Goal: Task Accomplishment & Management: Manage account settings

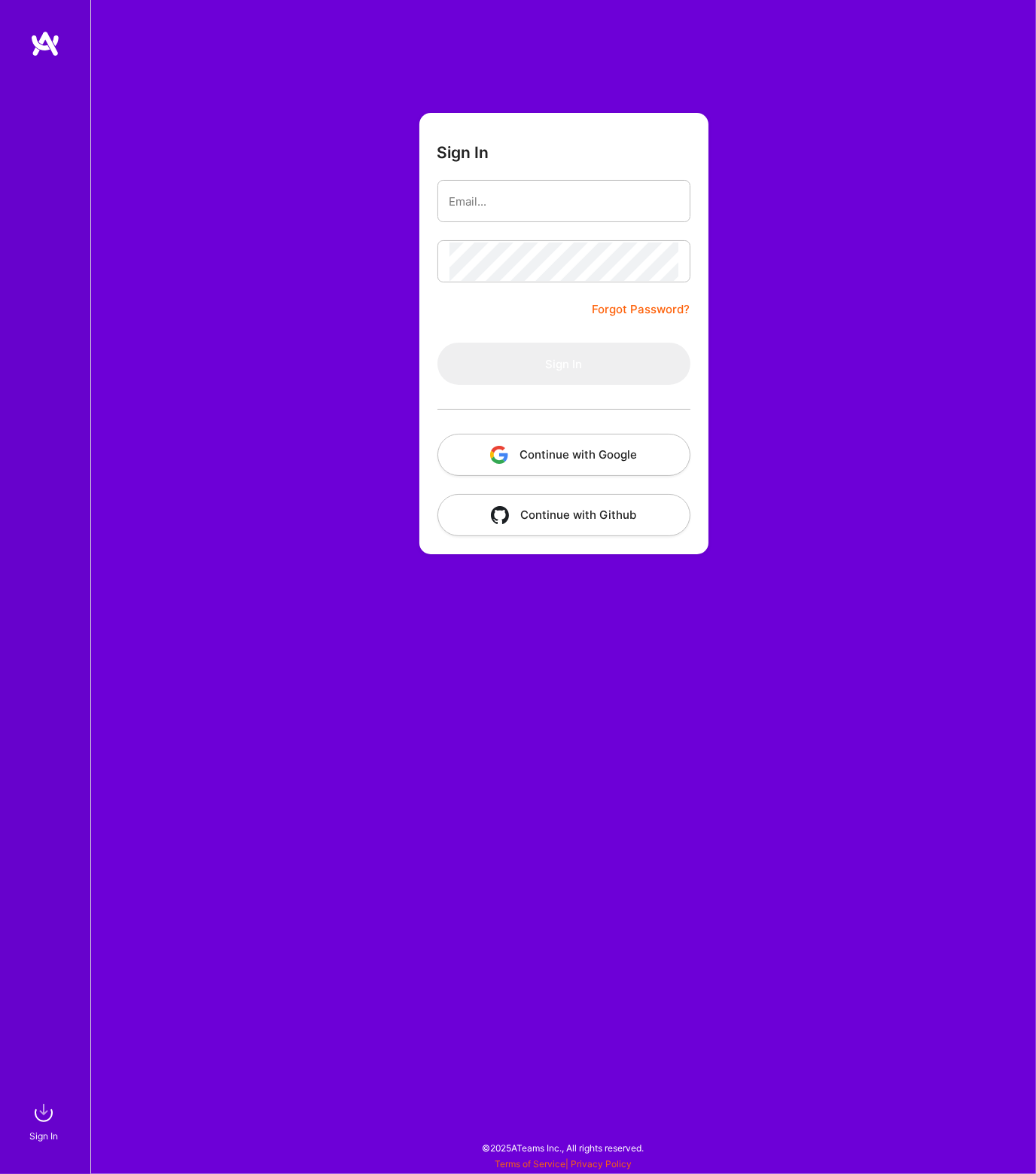
click at [610, 455] on button "Continue with Google" at bounding box center [564, 455] width 253 height 42
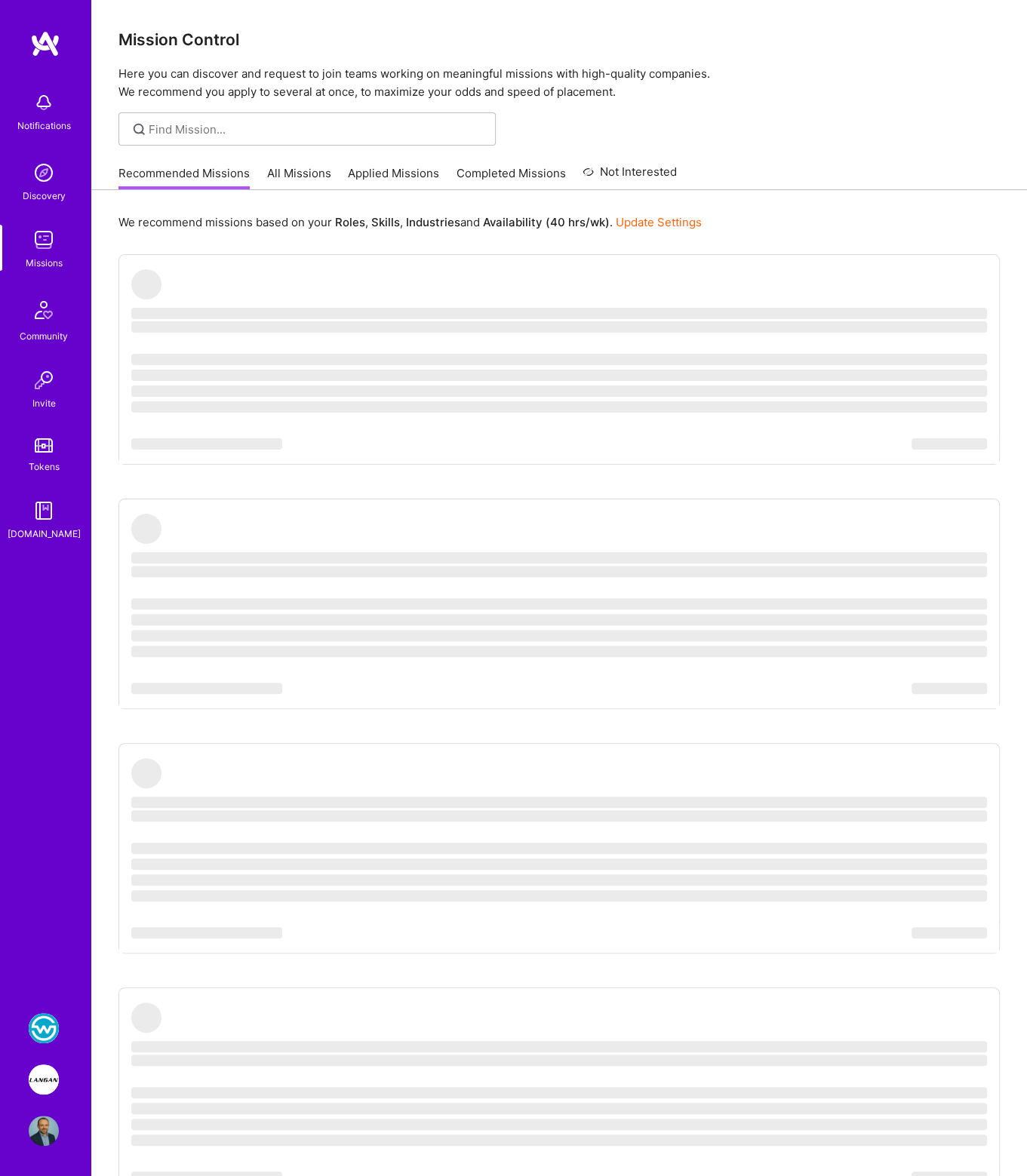
click at [47, 1072] on img at bounding box center [44, 1079] width 31 height 31
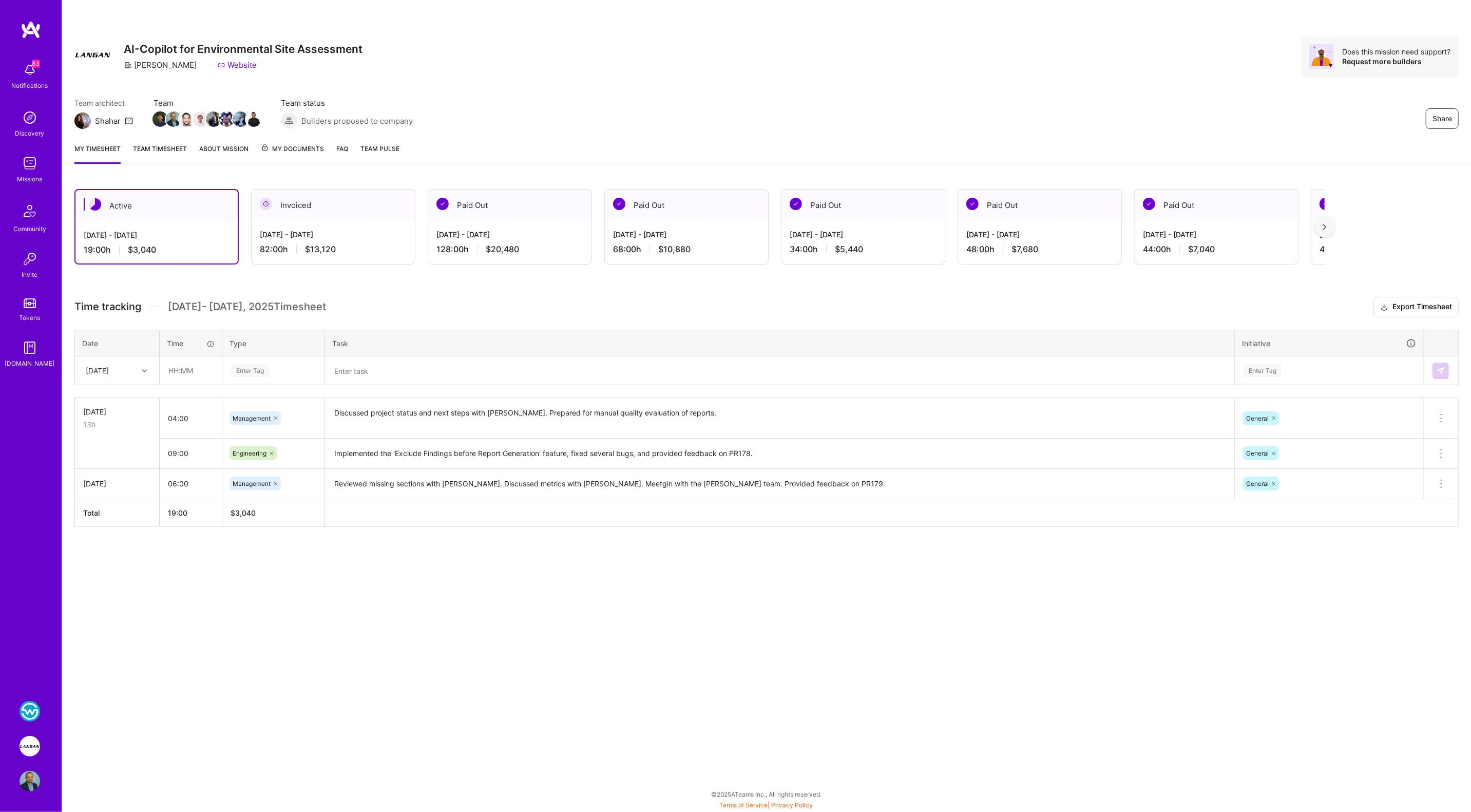
click at [34, 743] on img at bounding box center [30, 746] width 21 height 21
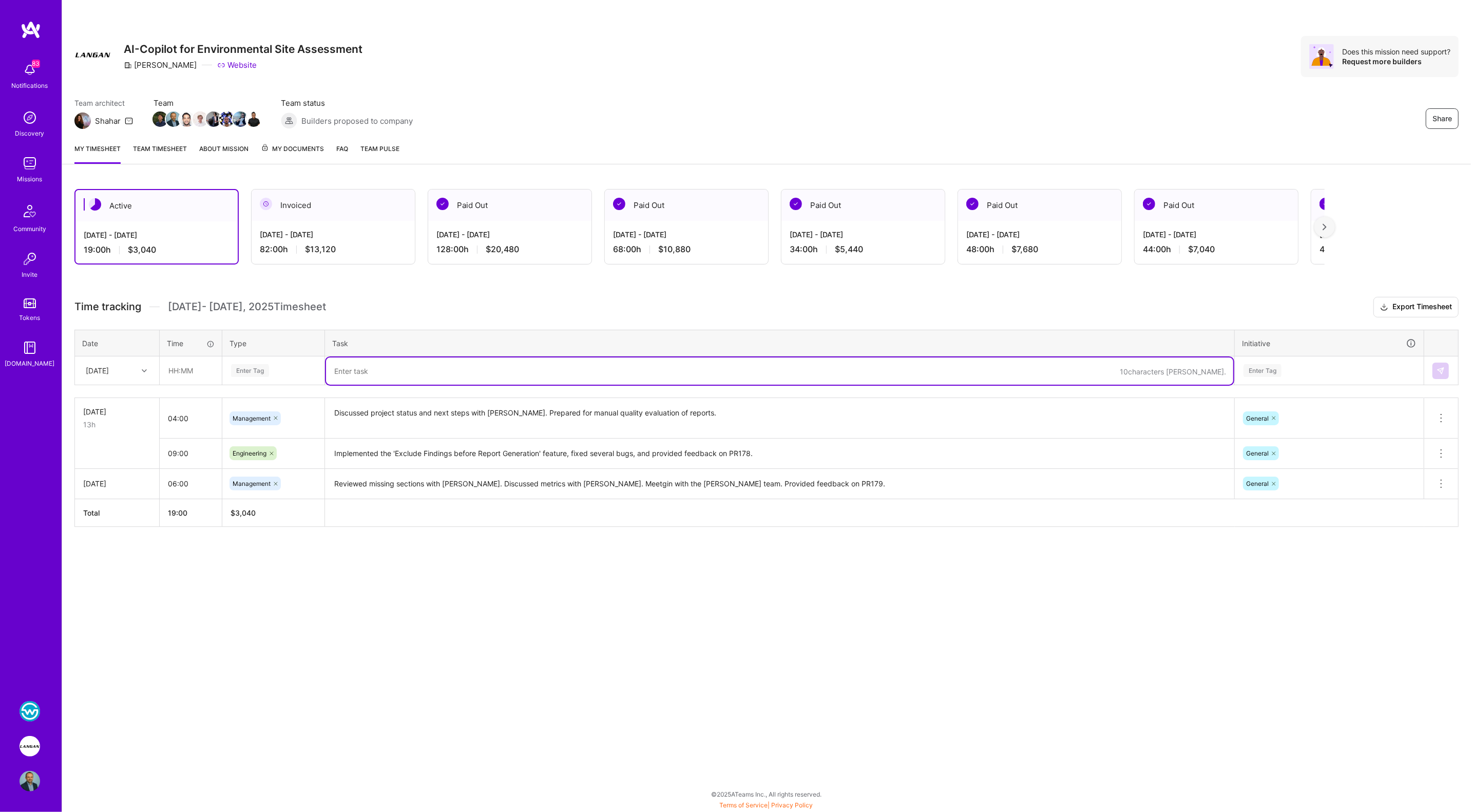
click at [362, 371] on textarea at bounding box center [779, 371] width 907 height 27
paste textarea "Set up the environment and prepared reports for the 'Review AI-Generated vs Hum…"
type textarea "Set up the environment and prepared reports for the 'Review AI-Generated vs Hum…"
click at [196, 371] on input "text" at bounding box center [191, 370] width 61 height 27
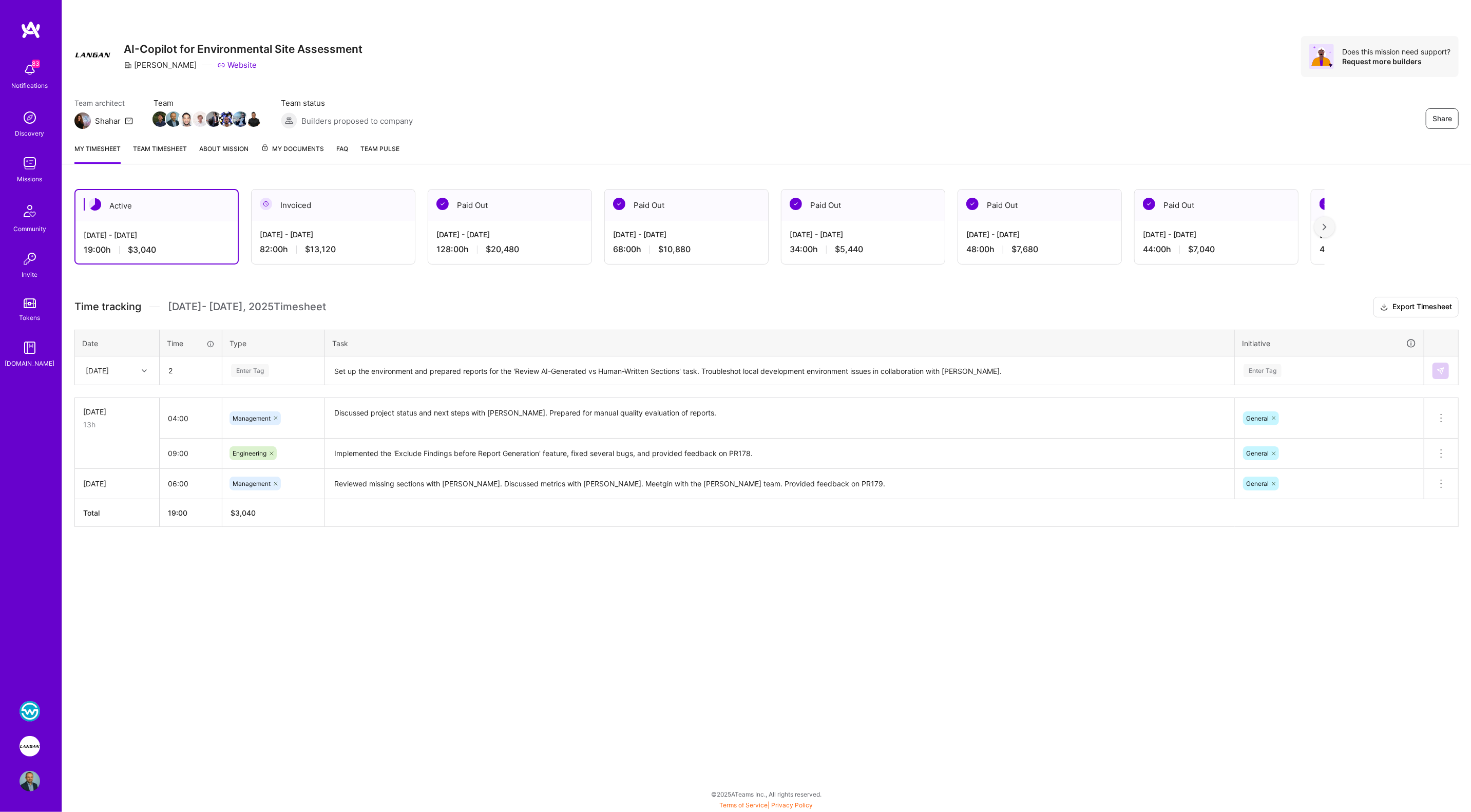
type input "02:00"
click at [109, 367] on div "[DATE]" at bounding box center [97, 370] width 23 height 11
click at [104, 439] on div "[DATE]" at bounding box center [117, 437] width 83 height 19
click at [251, 369] on div "Enter Tag" at bounding box center [250, 370] width 38 height 16
click at [254, 476] on span "Engineering" at bounding box center [250, 476] width 44 height 14
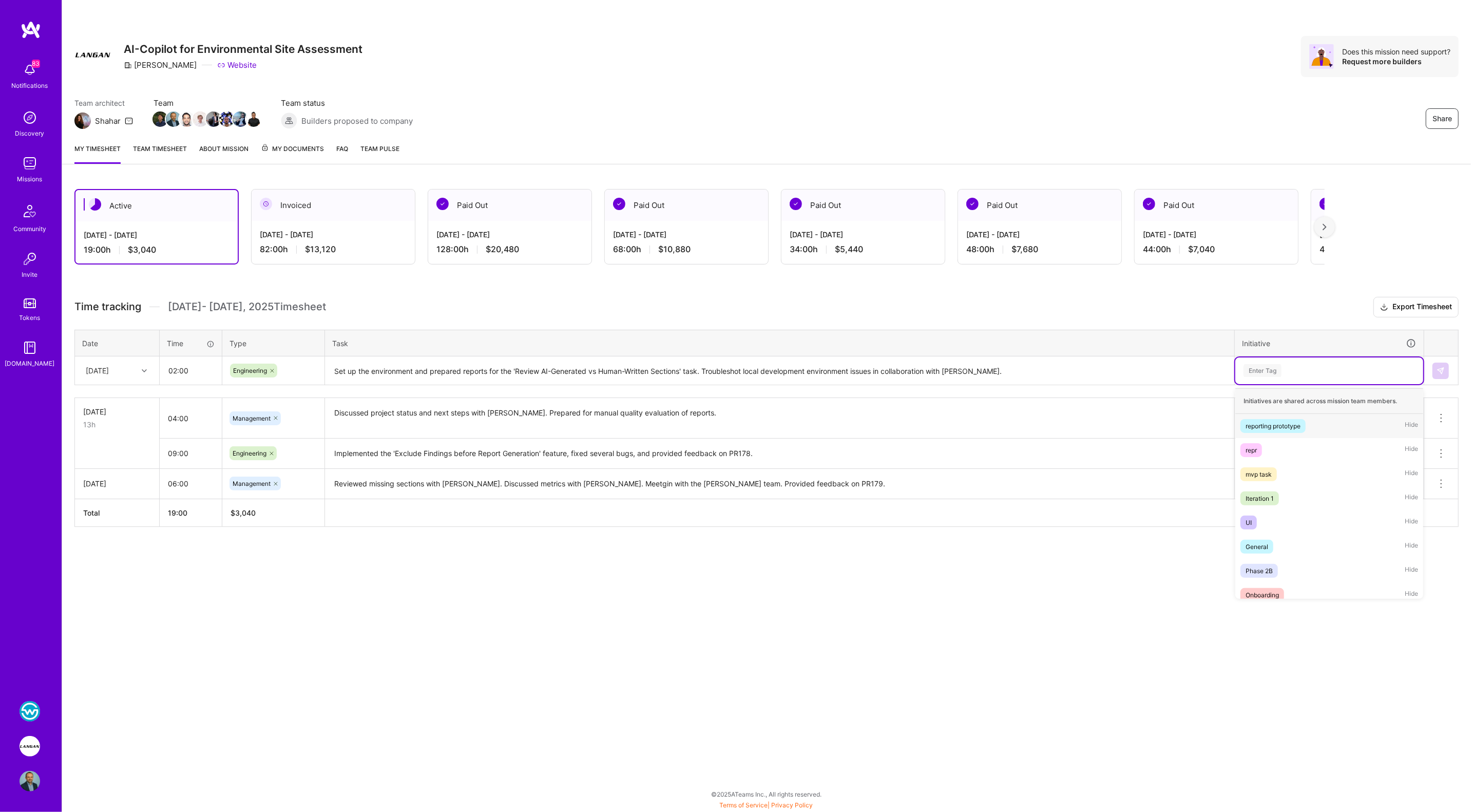
click at [706, 375] on div "Enter Tag" at bounding box center [1263, 370] width 38 height 16
click at [706, 547] on div "General Hide" at bounding box center [1329, 546] width 188 height 24
click at [706, 367] on img at bounding box center [1441, 371] width 8 height 8
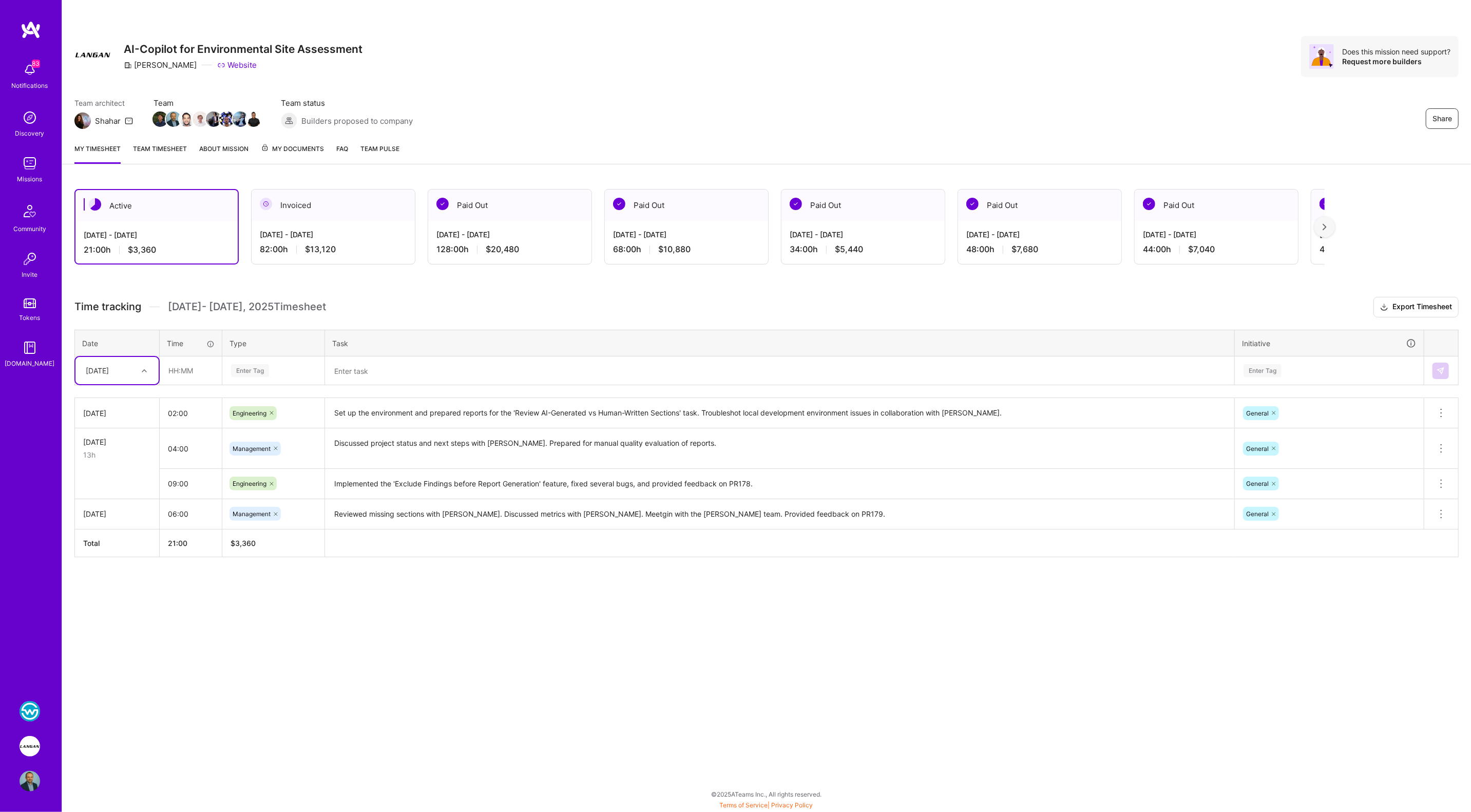
click at [367, 373] on textarea at bounding box center [779, 371] width 907 height 27
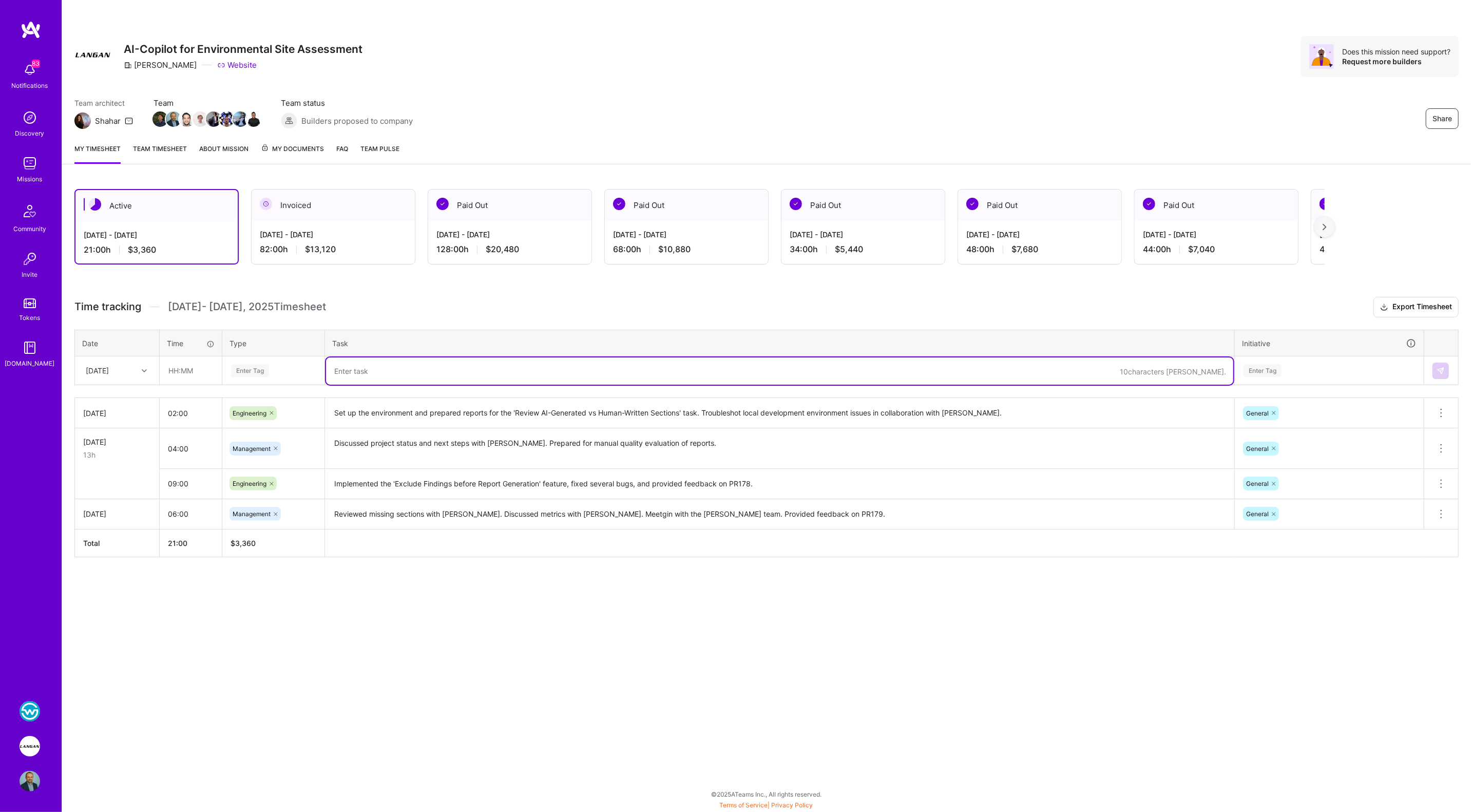
paste textarea "Carried out the 'Review AI-Generated vs Human-Written Sections' task using repo…"
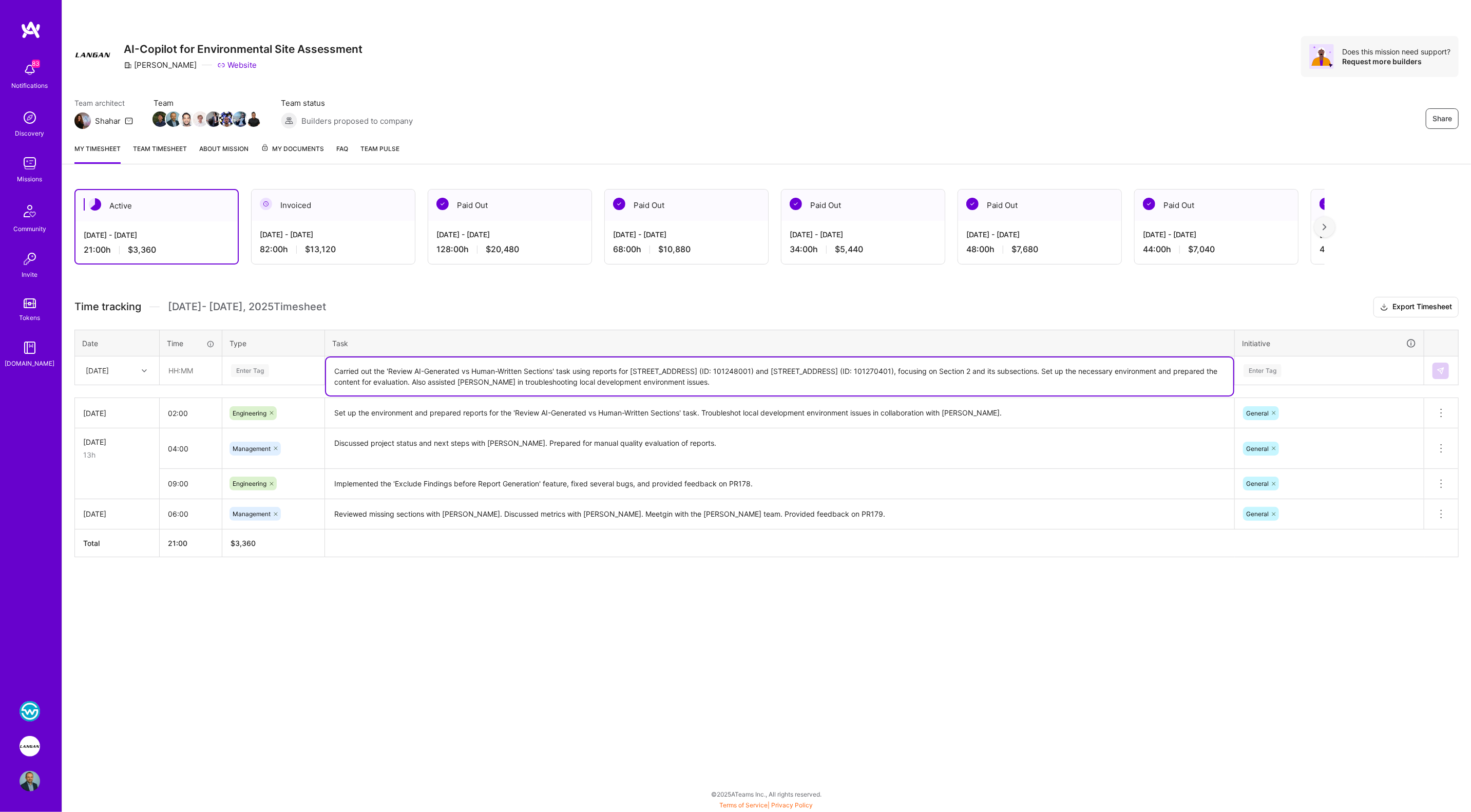
type textarea "Carried out the 'Review AI-Generated vs Human-Written Sections' task using repo…"
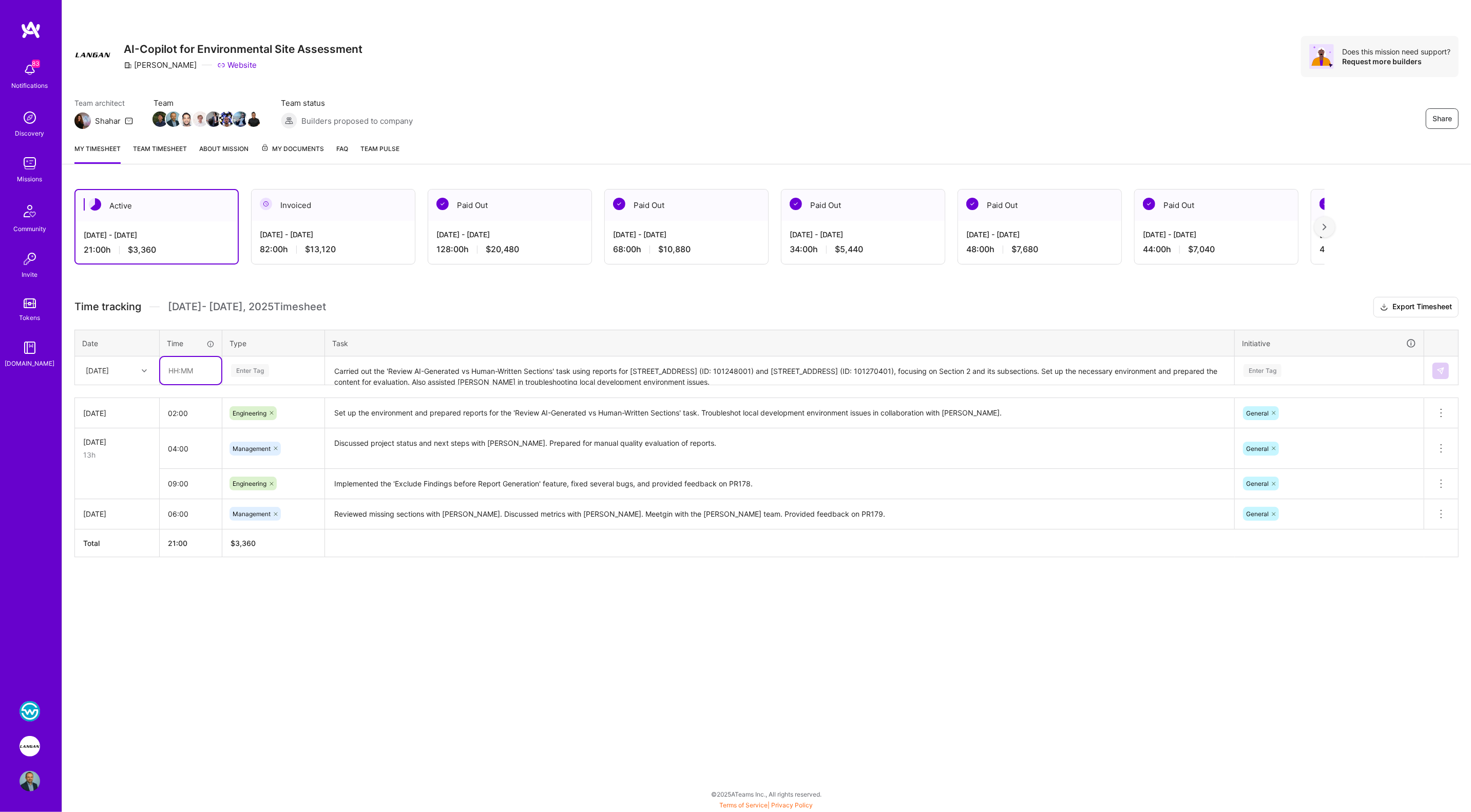
click at [188, 363] on input "text" at bounding box center [191, 370] width 61 height 27
type input "07:00"
click at [239, 365] on div "Enter Tag" at bounding box center [250, 370] width 38 height 16
click at [264, 519] on span "Management" at bounding box center [252, 525] width 48 height 14
click at [277, 370] on icon at bounding box center [276, 370] width 6 height 6
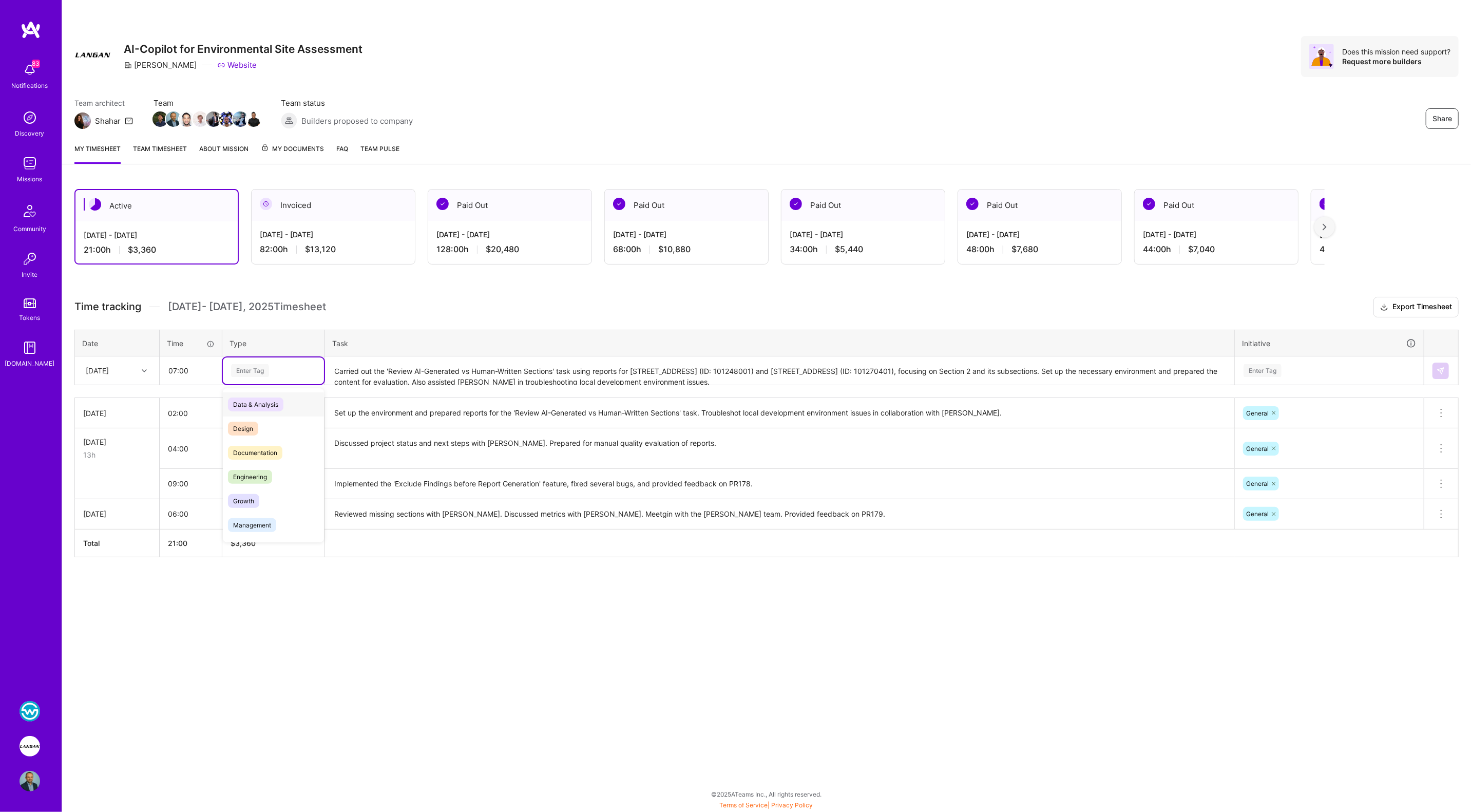
click at [272, 370] on div "Enter Tag" at bounding box center [274, 370] width 87 height 13
click at [253, 477] on span "Engineering" at bounding box center [250, 476] width 44 height 14
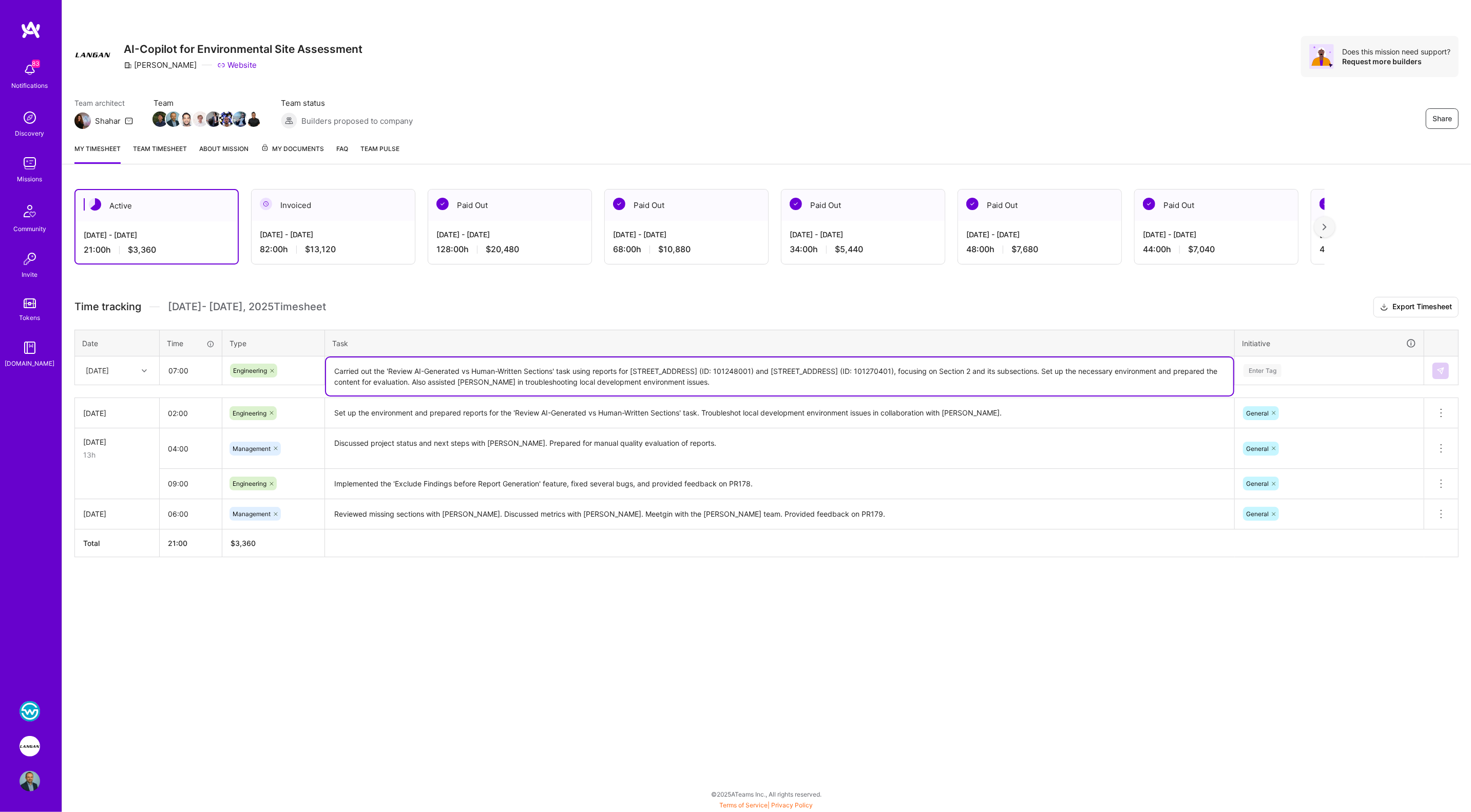
drag, startPoint x: 1007, startPoint y: 368, endPoint x: 1015, endPoint y: 387, distance: 20.6
click at [706, 387] on textarea "Carried out the 'Review AI-Generated vs Human-Written Sections' task using repo…" at bounding box center [779, 376] width 907 height 38
drag, startPoint x: 1010, startPoint y: 370, endPoint x: 1036, endPoint y: 398, distance: 38.2
click at [706, 398] on div "Time tracking [DATE] - [DATE] Timesheet Export Timesheet Date Time Type Task In…" at bounding box center [766, 427] width 1384 height 261
drag, startPoint x: 462, startPoint y: 381, endPoint x: 462, endPoint y: 389, distance: 8.0
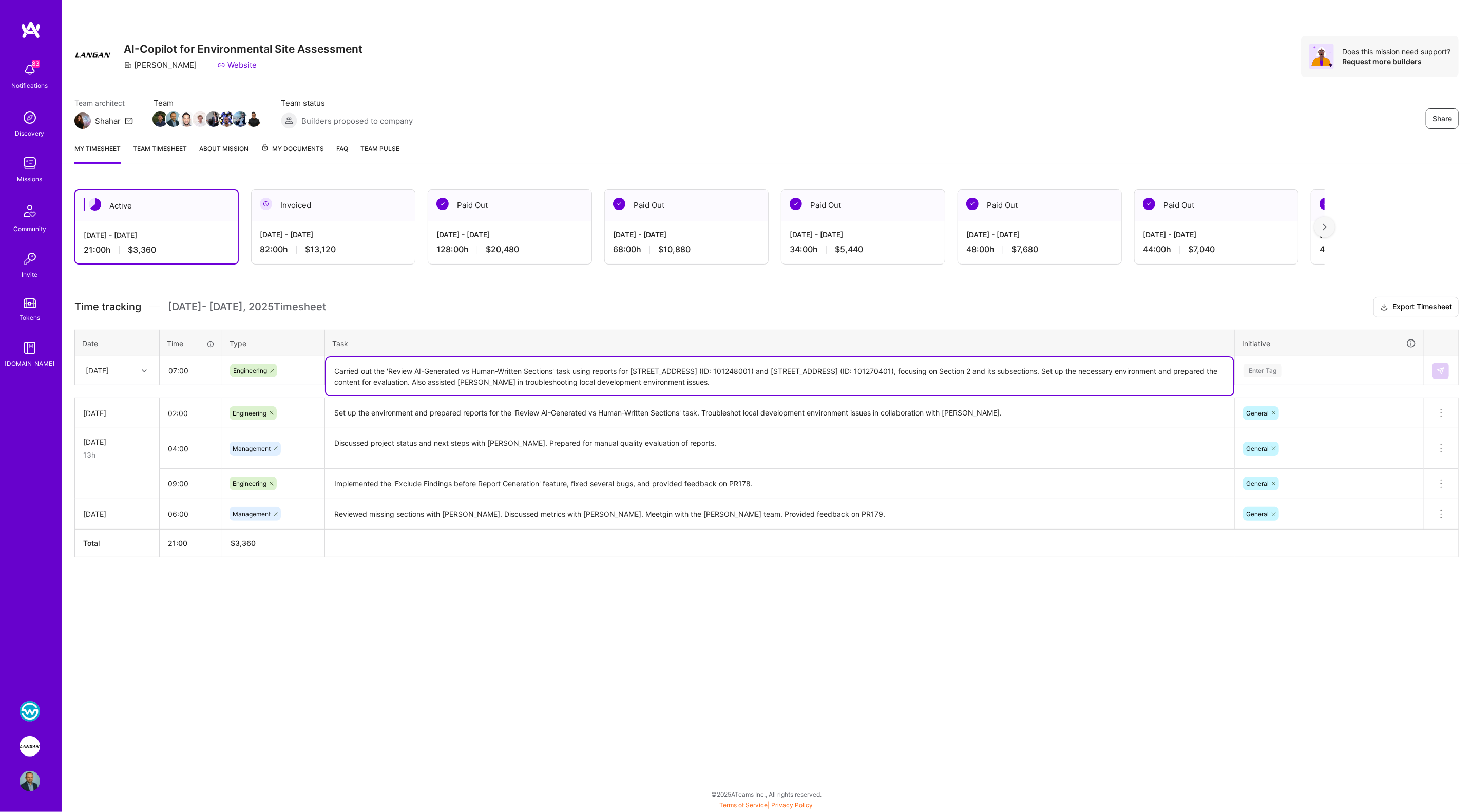
click at [462, 382] on textarea "Carried out the 'Review AI-Generated vs Human-Written Sections' task using repo…" at bounding box center [779, 376] width 907 height 38
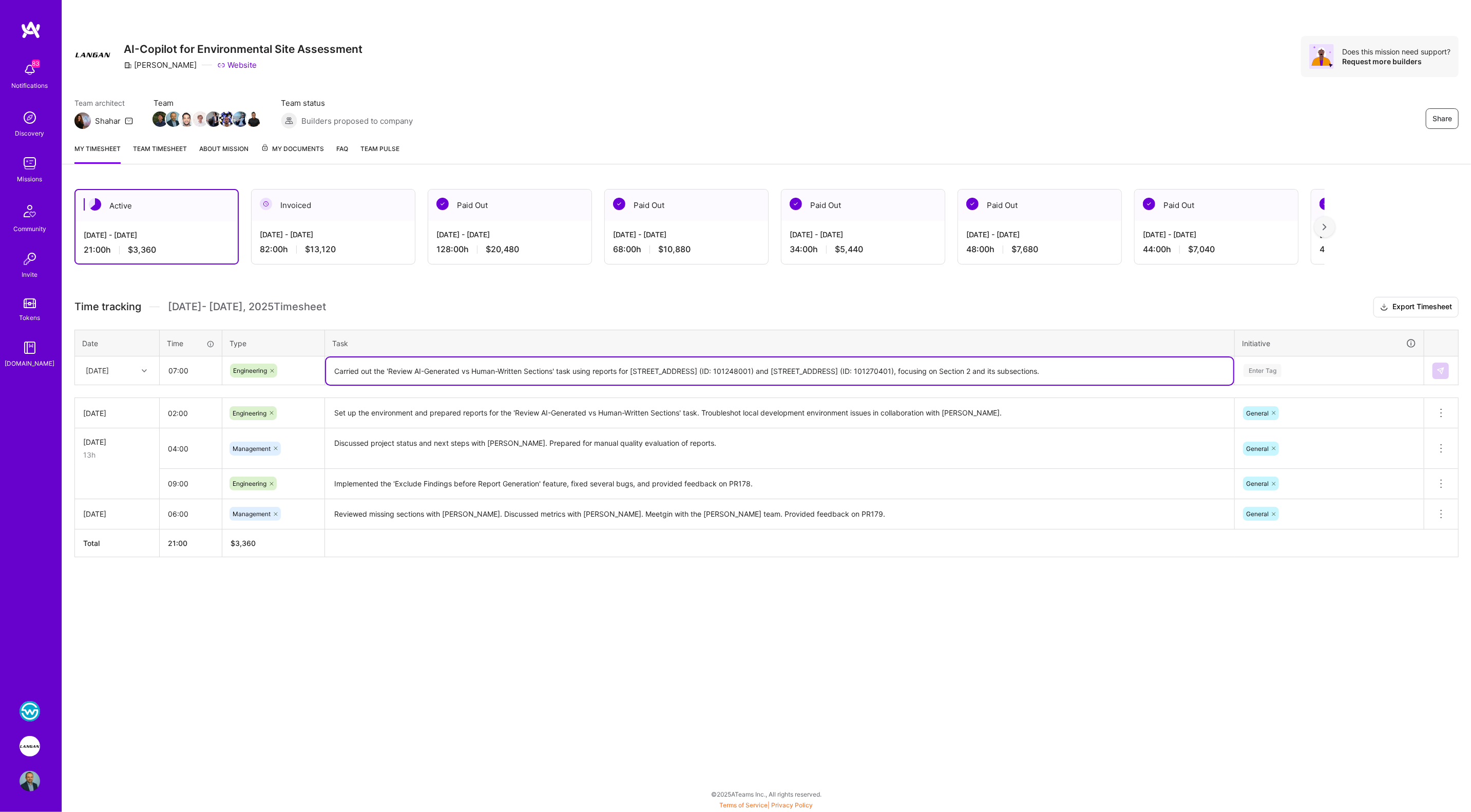
type textarea "Carried out the 'Review AI-Generated vs Human-Written Sections' task using repo…"
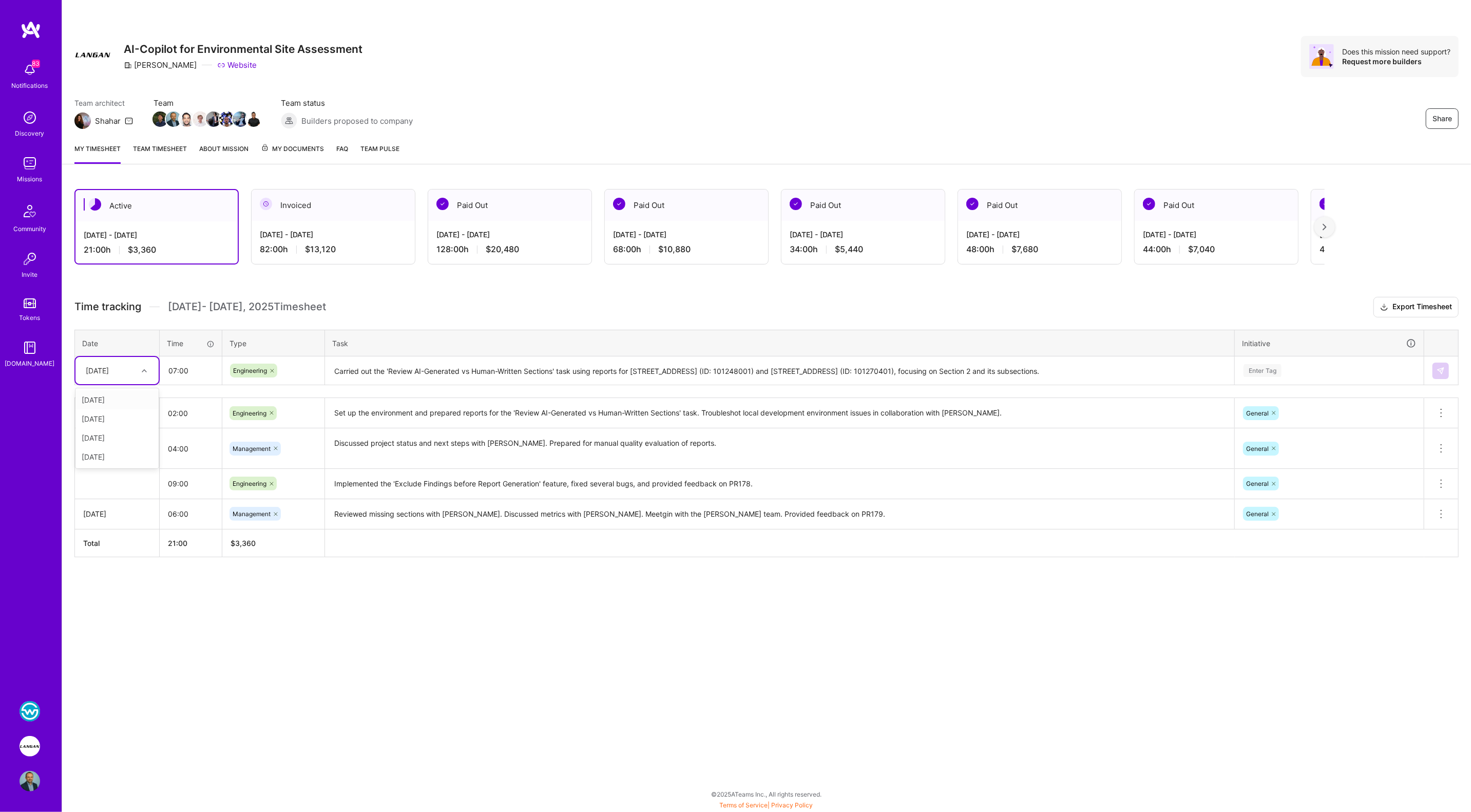
click at [102, 365] on div "[DATE]" at bounding box center [97, 370] width 23 height 11
click at [106, 455] on div "[DATE]" at bounding box center [117, 456] width 83 height 19
click at [706, 363] on div "Enter Tag" at bounding box center [1263, 370] width 38 height 16
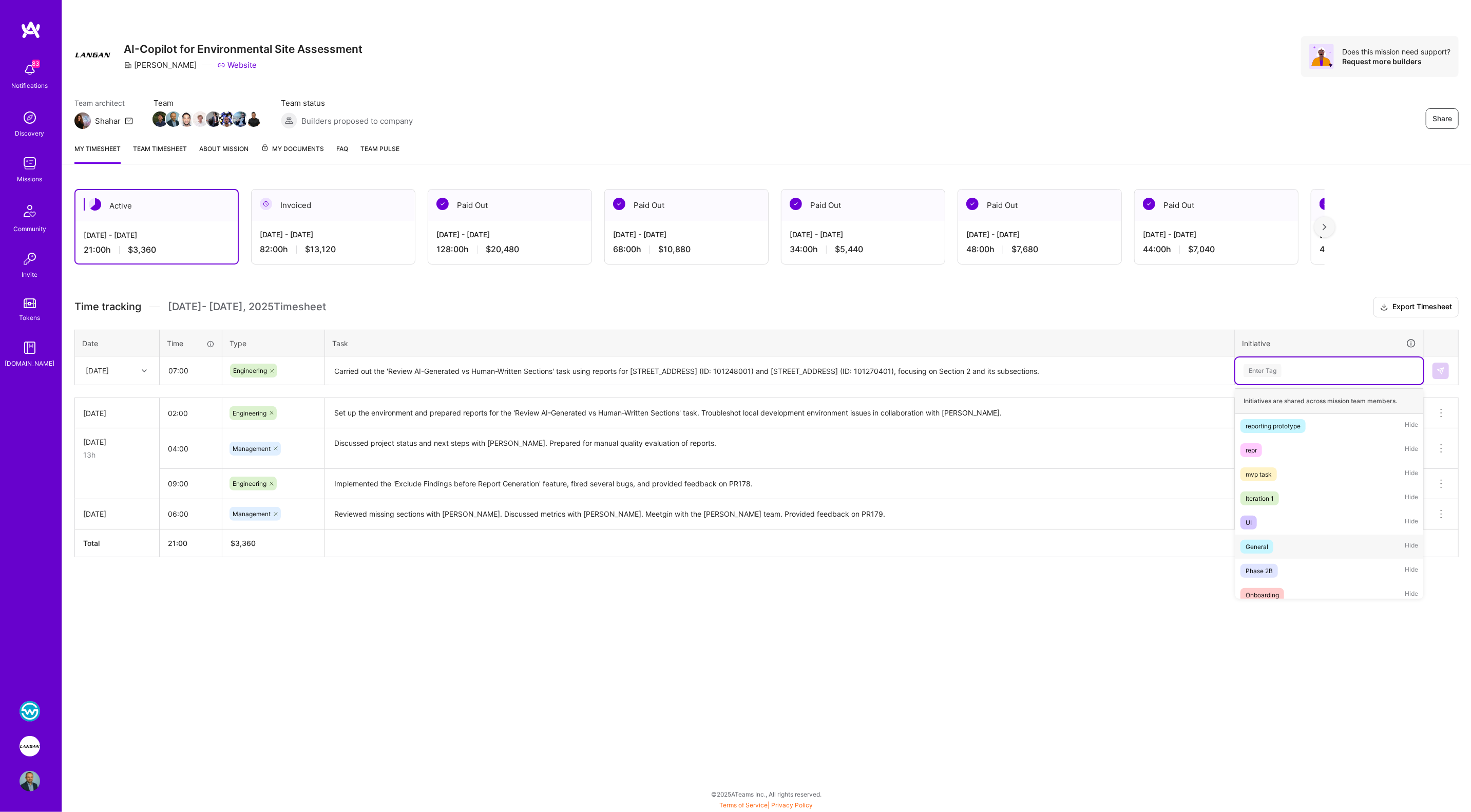
click at [706, 545] on div "General Hide" at bounding box center [1329, 546] width 188 height 24
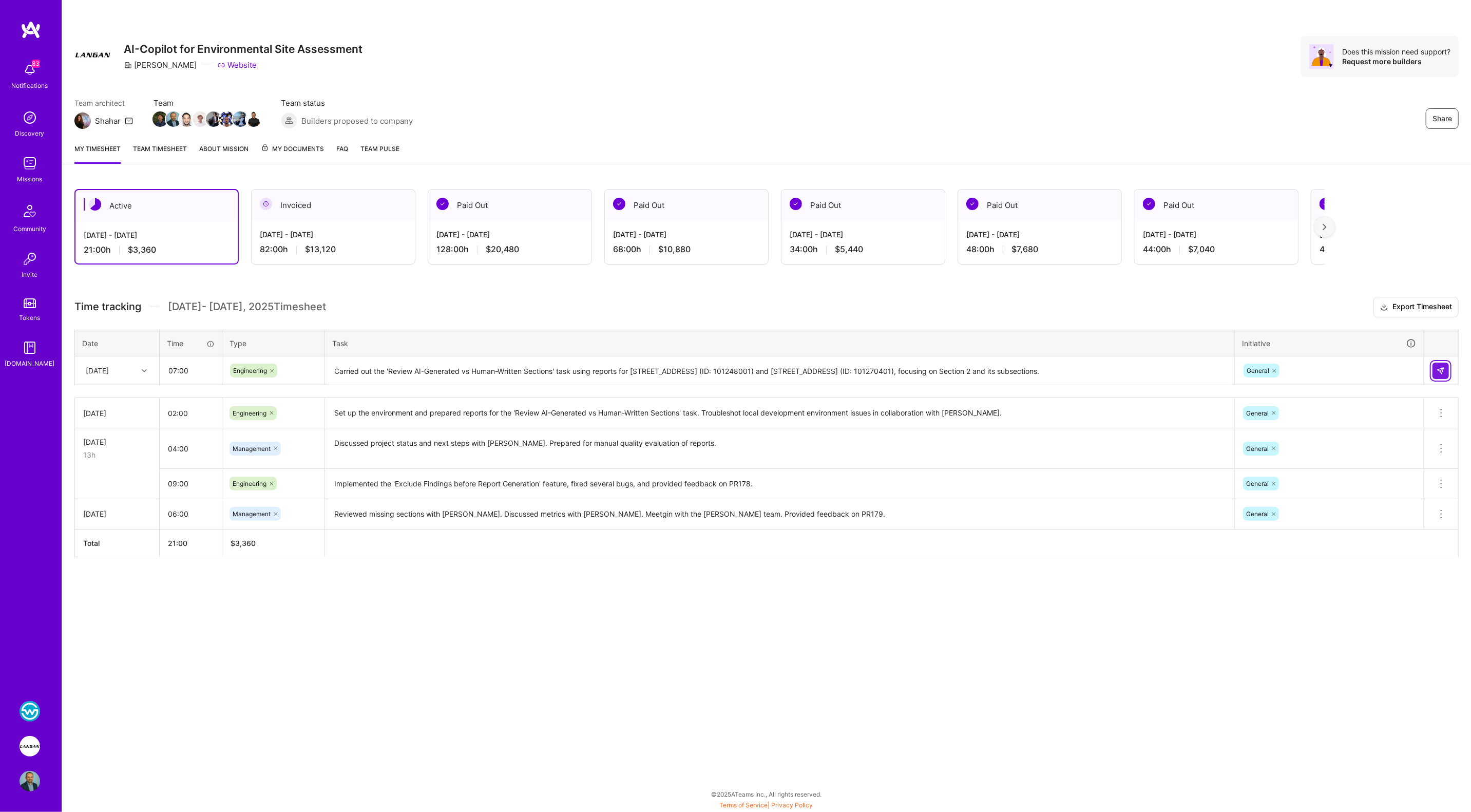
click at [706, 367] on img at bounding box center [1441, 371] width 8 height 8
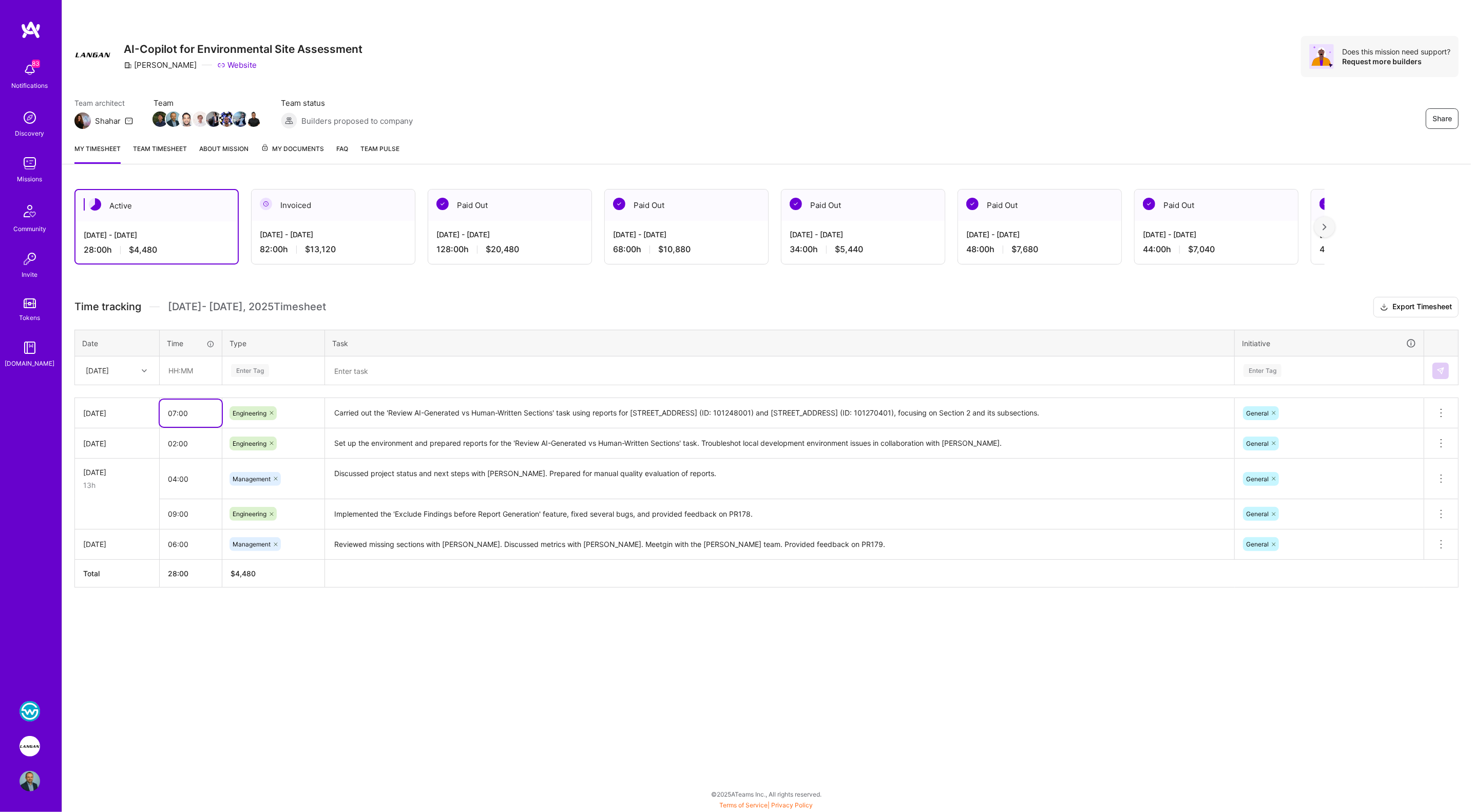
click at [173, 412] on input "07:00" at bounding box center [191, 413] width 62 height 27
click at [340, 652] on div "Share AI-Copilot for Environmental Site Assessment [PERSON_NAME] Website Does t…" at bounding box center [766, 406] width 1409 height 812
click at [172, 409] on input "07:00" at bounding box center [191, 413] width 62 height 27
type input "08:00"
click at [312, 727] on div "Share AI-Copilot for Environmental Site Assessment [PERSON_NAME] Website Does t…" at bounding box center [766, 406] width 1409 height 812
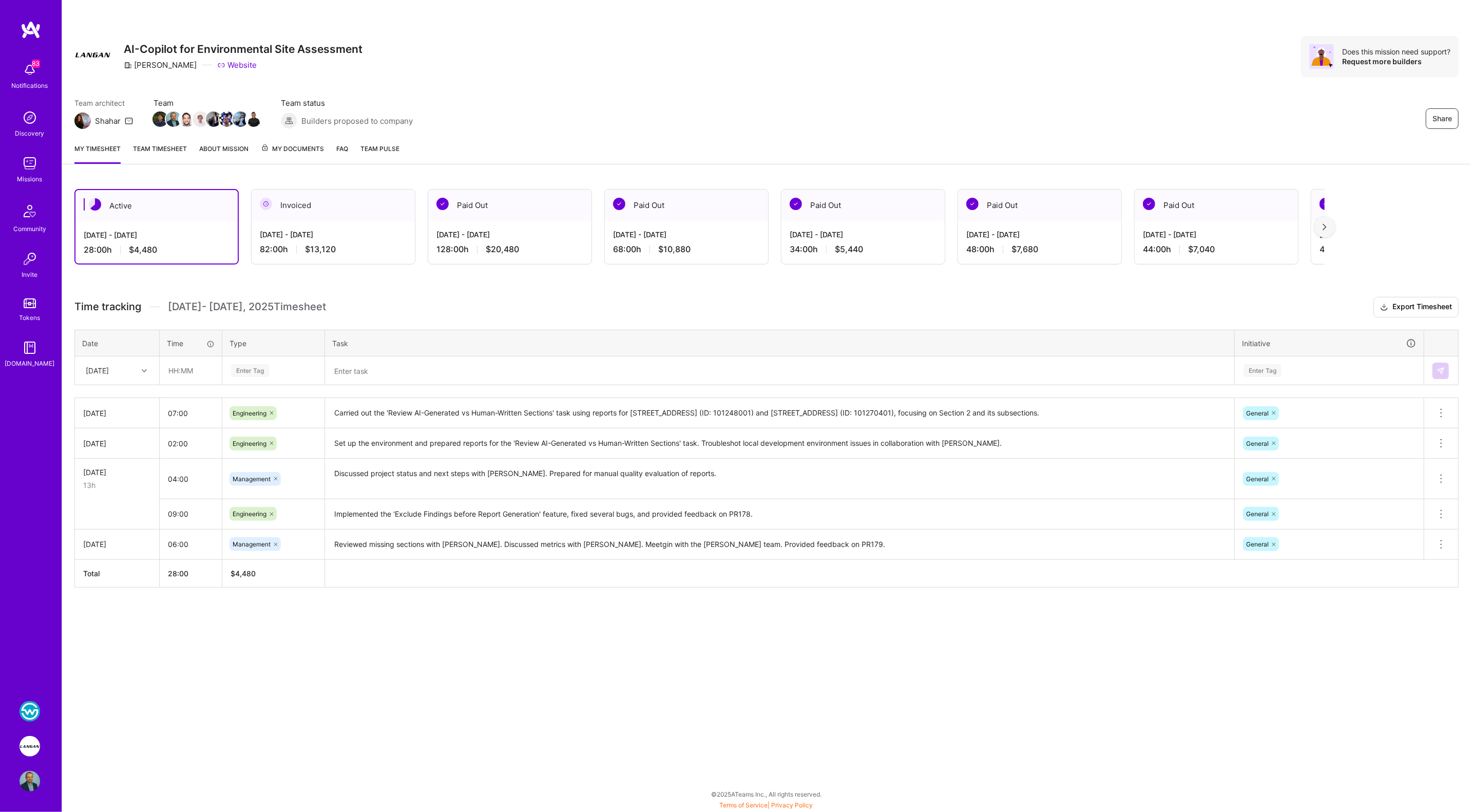
click at [35, 738] on img at bounding box center [30, 746] width 21 height 21
click at [35, 702] on link "WSC Sports: Real-Time Multilingual Captions" at bounding box center [30, 711] width 26 height 21
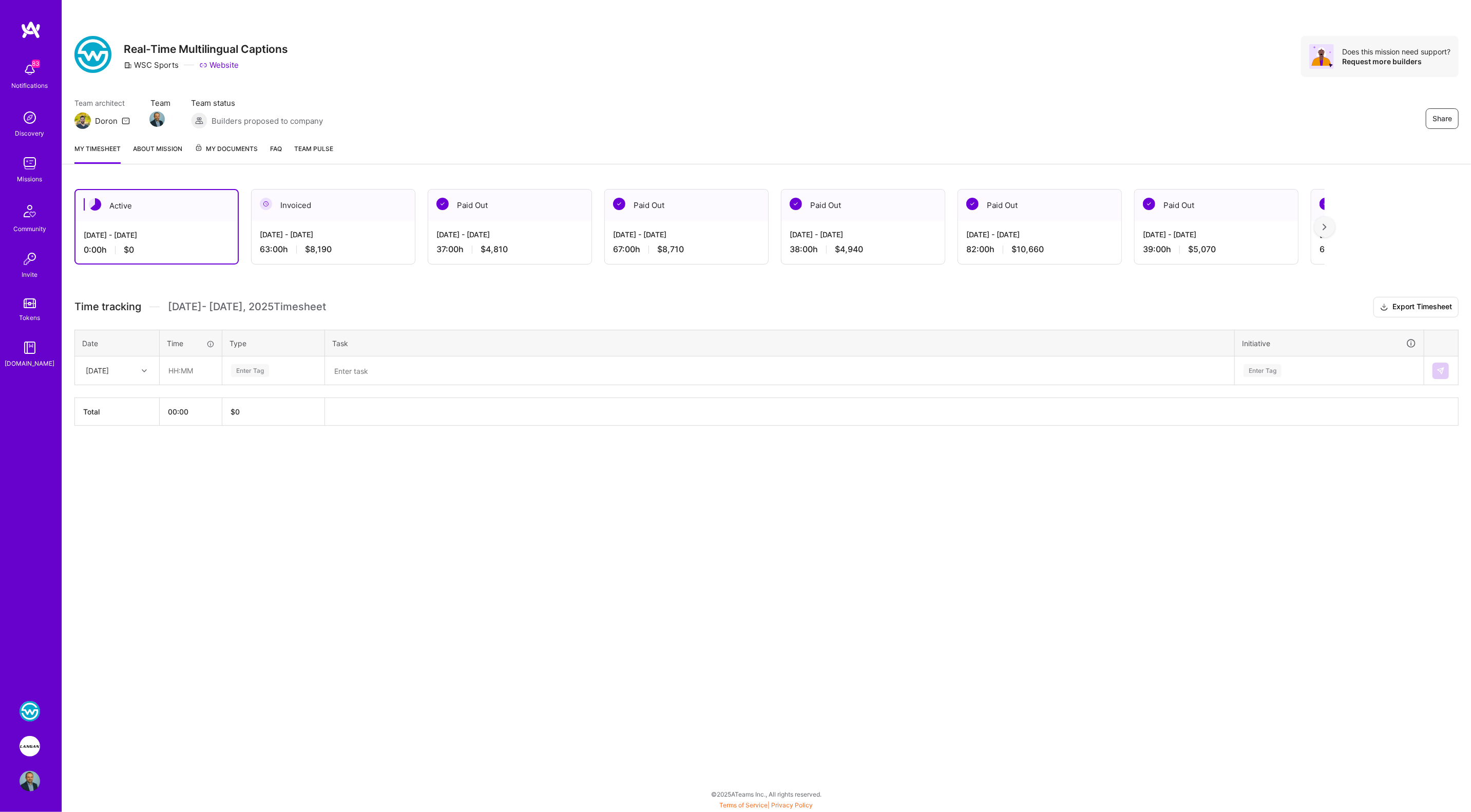
click at [291, 218] on div "Invoiced" at bounding box center [333, 205] width 163 height 31
click at [294, 234] on div "[DATE] - [DATE]" at bounding box center [333, 234] width 147 height 11
click at [335, 205] on div "Invoiced" at bounding box center [333, 205] width 163 height 31
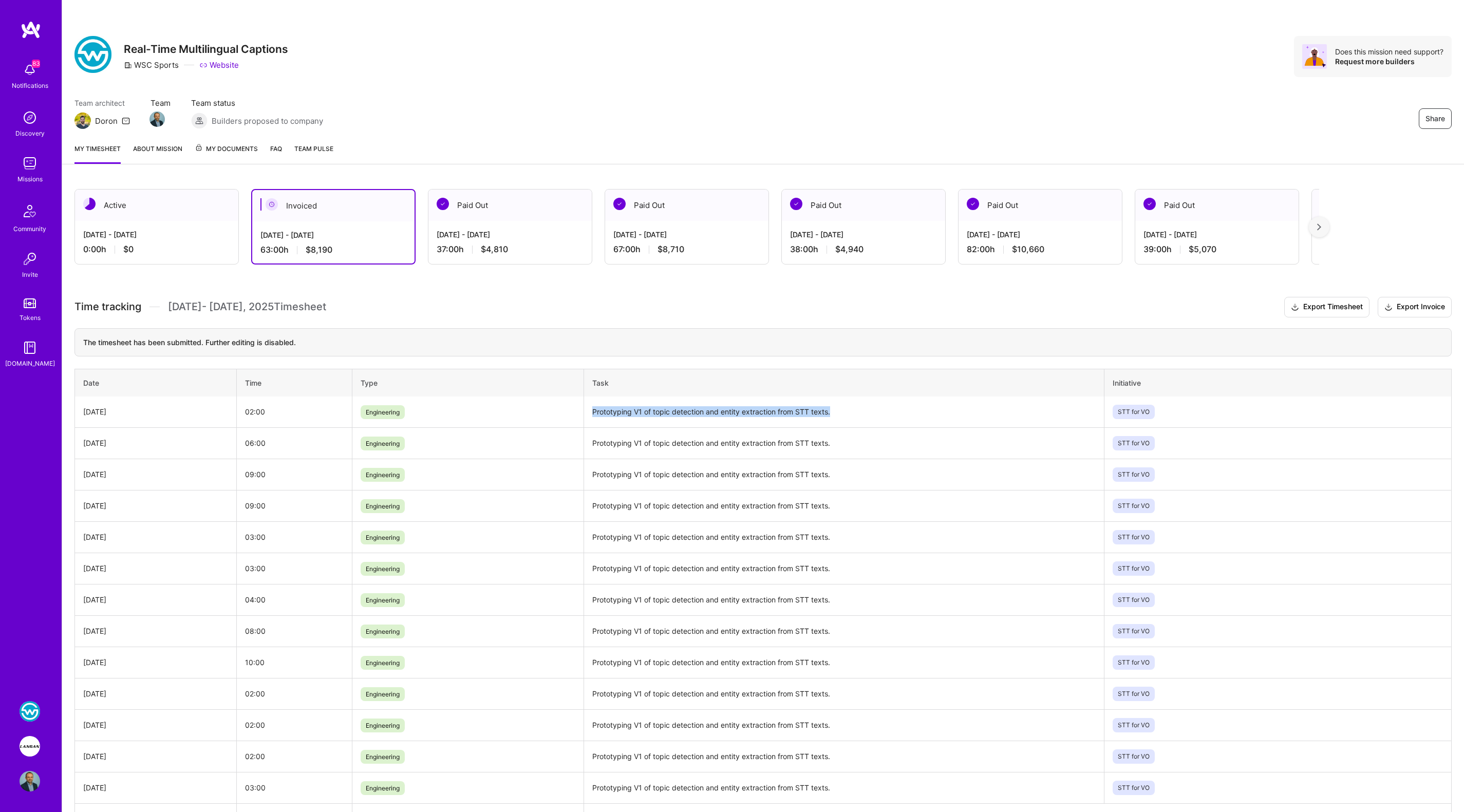
drag, startPoint x: 839, startPoint y: 409, endPoint x: 593, endPoint y: 405, distance: 246.0
click at [593, 405] on td "Prototyping V1 of topic detection and entity extraction from STT texts." at bounding box center [844, 412] width 520 height 31
copy td "Prototyping V1 of topic detection and entity extraction from STT texts."
click at [179, 240] on div "Oct 1 - Oct 15, 2025 0:00 h $0" at bounding box center [156, 242] width 163 height 42
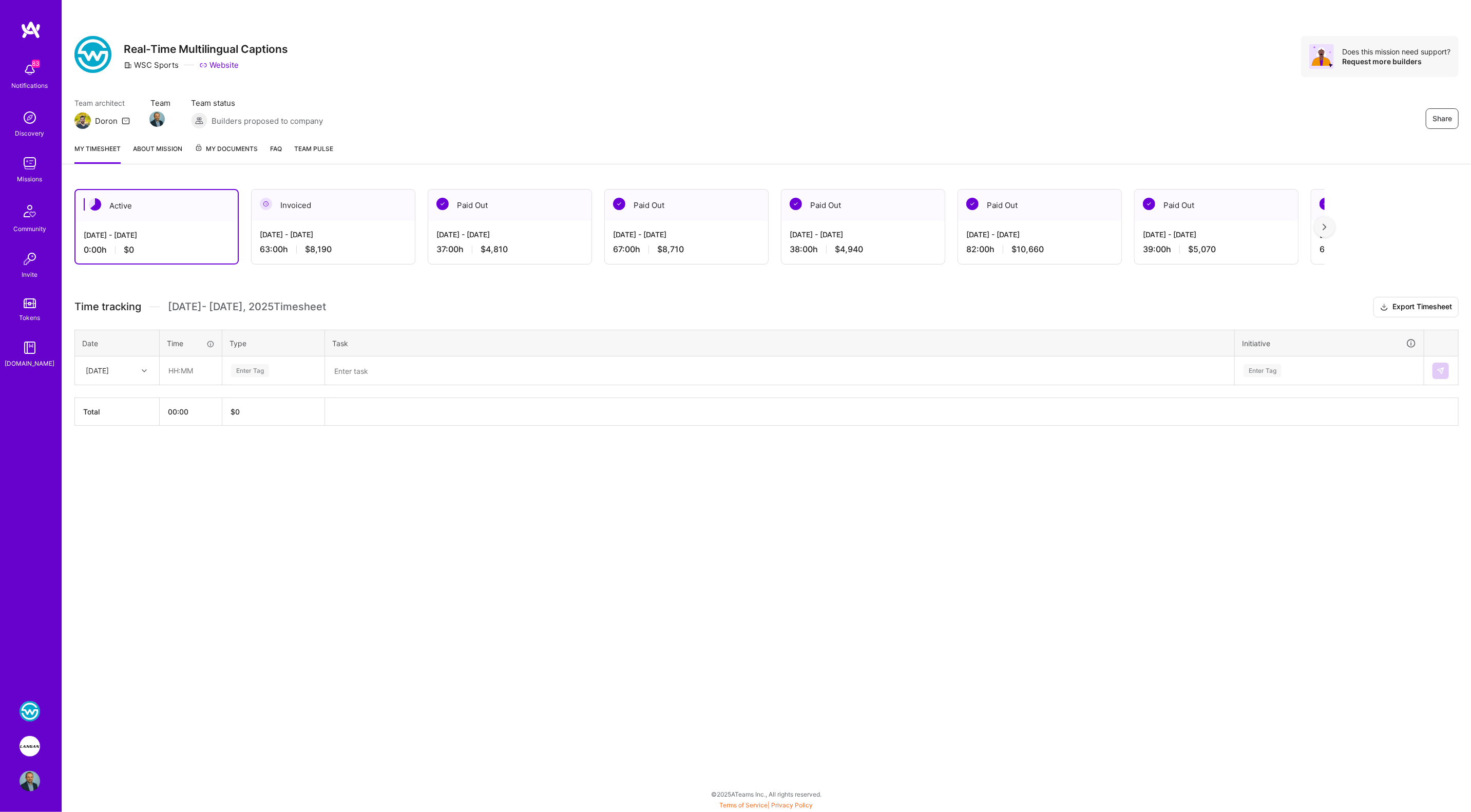
click at [401, 371] on textarea at bounding box center [779, 370] width 907 height 27
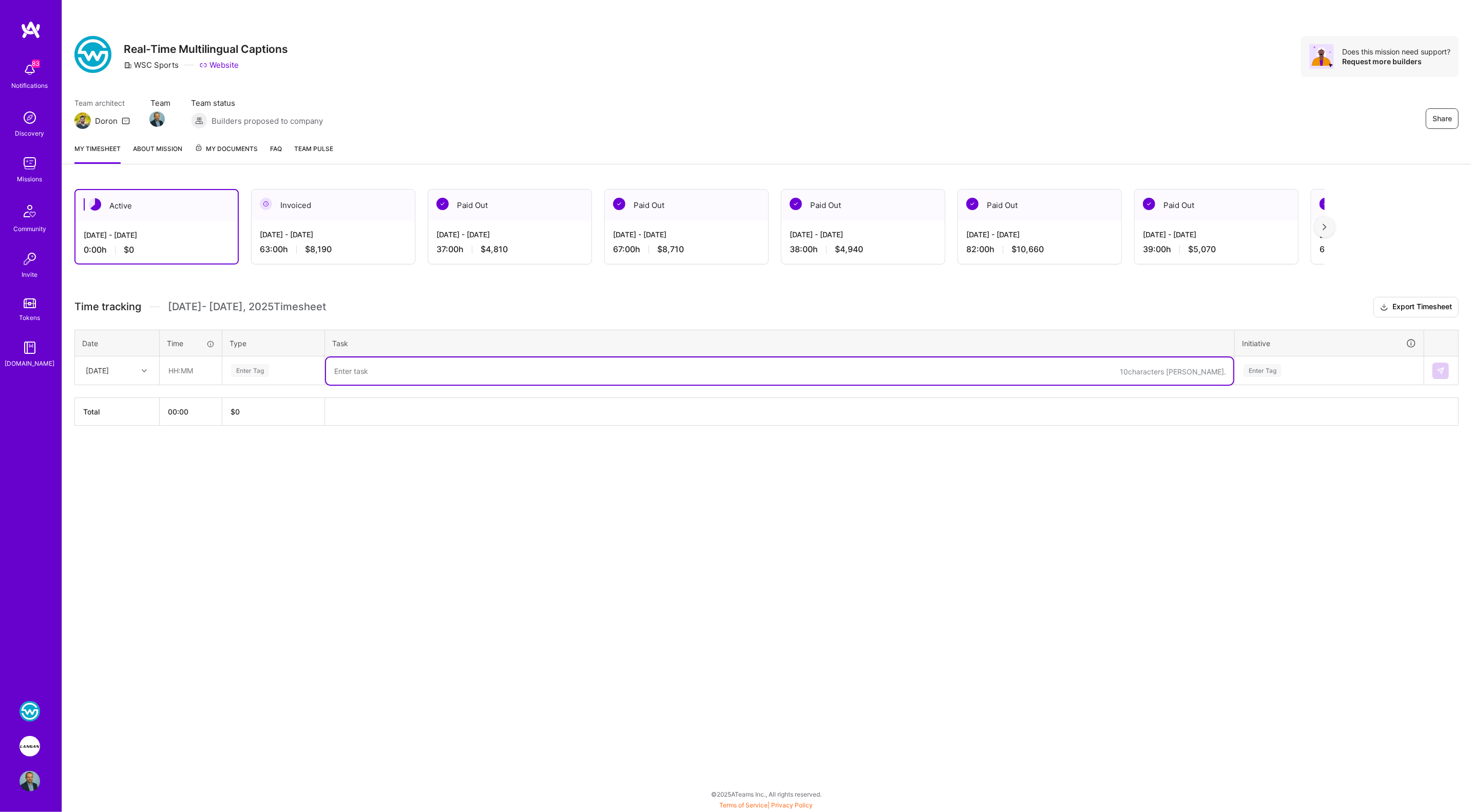
paste textarea "Prototyping V1 of topic detection and entity extraction from STT texts."
drag, startPoint x: 373, startPoint y: 371, endPoint x: 383, endPoint y: 376, distance: 11.2
click at [316, 367] on tr "Sun, Oct 5 Enter Tag Prototyping V1 of topic detection and entity extraction fr…" at bounding box center [766, 370] width 1384 height 28
click at [391, 368] on textarea "Prototyping V1 of topic detection and entity extraction from STT texts - integr…" at bounding box center [779, 371] width 907 height 27
drag, startPoint x: 462, startPoint y: 369, endPoint x: 317, endPoint y: 366, distance: 145.0
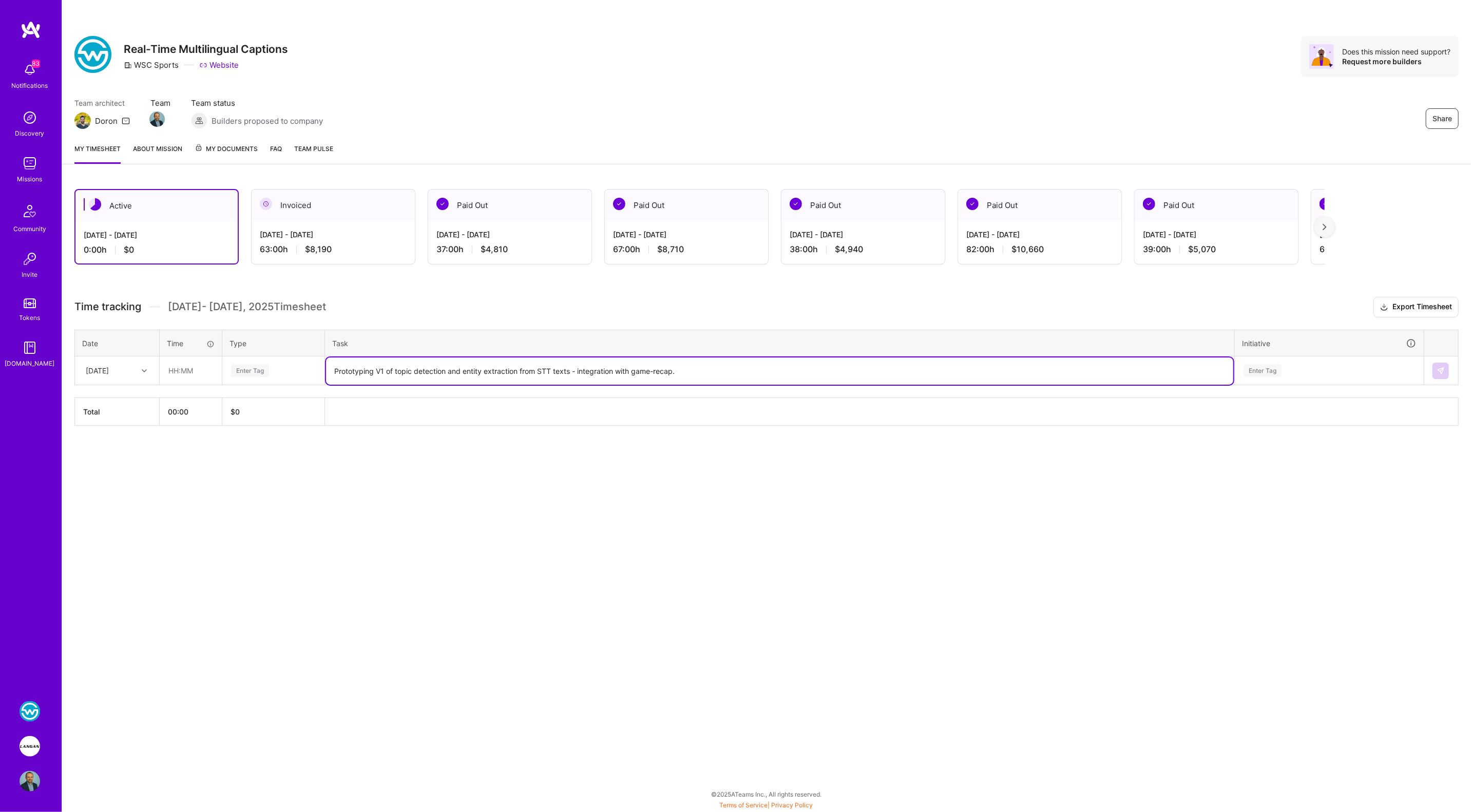
click at [317, 366] on tr "Sun, Oct 5 Enter Tag Prototyping V1 of topic detection and entity extraction fr…" at bounding box center [766, 370] width 1384 height 28
type textarea "Entity extraction from STT texts - integration with game-recap."
click at [109, 366] on div "[DATE]" at bounding box center [97, 370] width 23 height 11
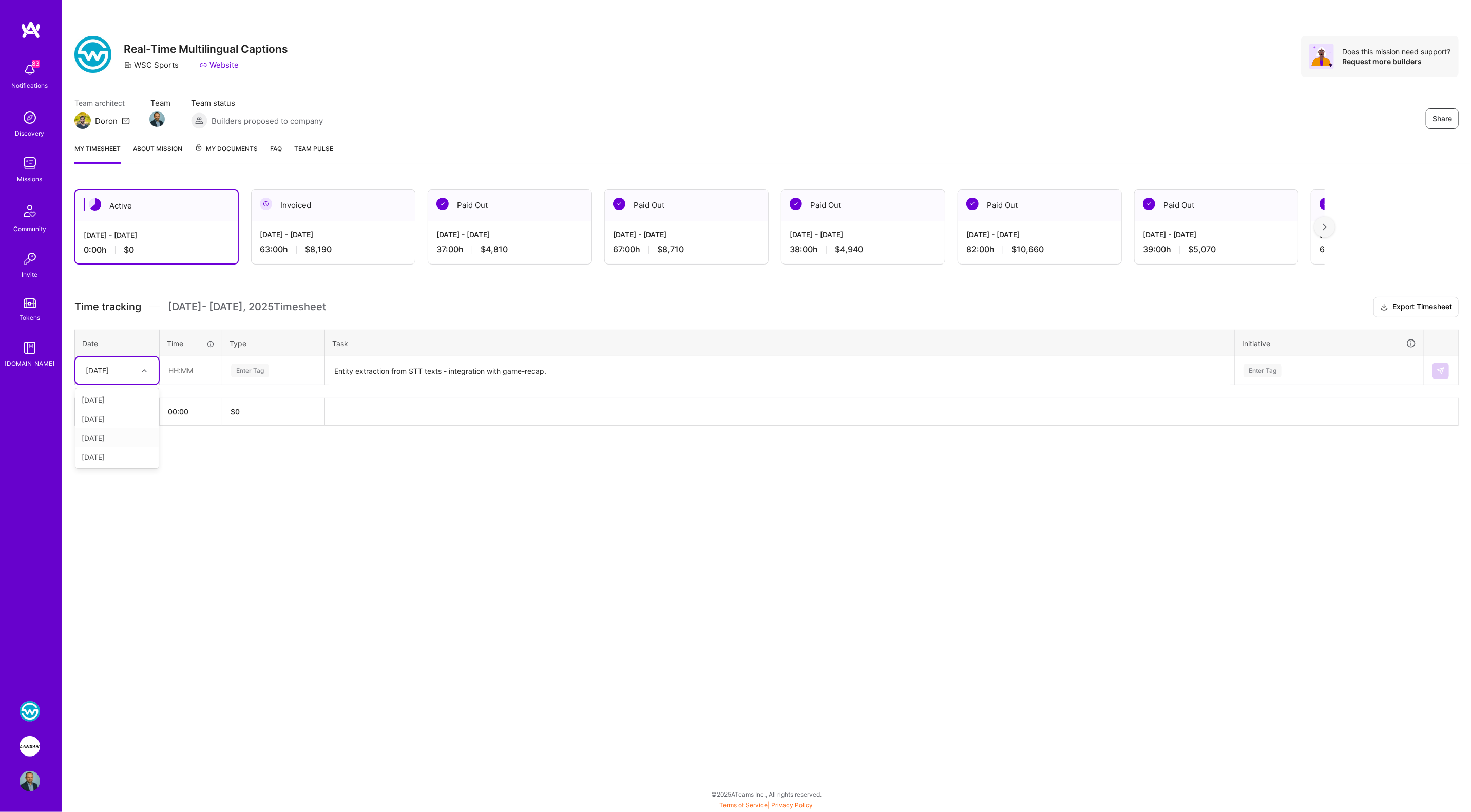
click at [107, 433] on div "[DATE]" at bounding box center [117, 437] width 83 height 19
click at [172, 368] on input "text" at bounding box center [191, 370] width 61 height 27
type input "11:00"
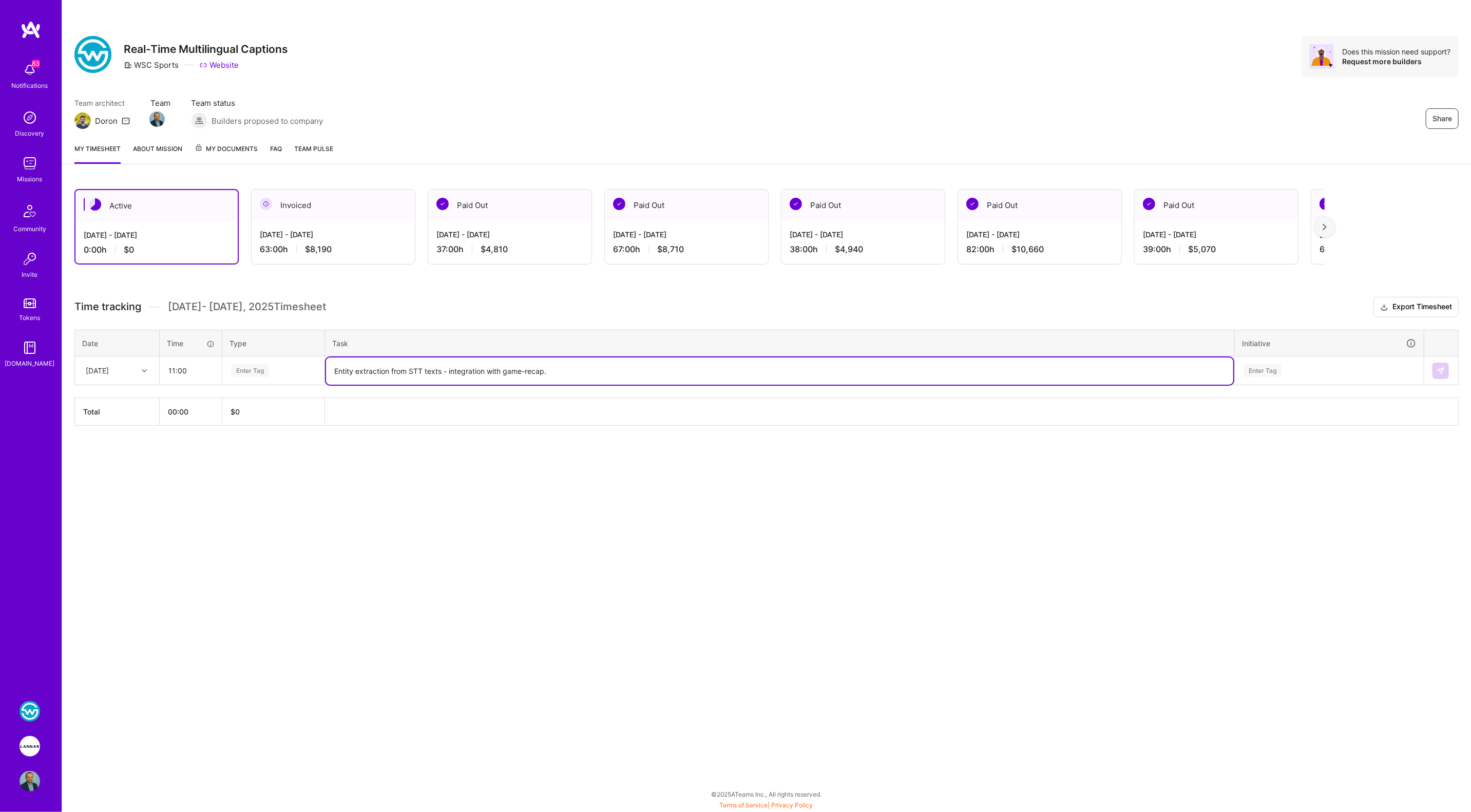
drag, startPoint x: 335, startPoint y: 371, endPoint x: 583, endPoint y: 370, distance: 248.0
click at [583, 370] on textarea "Entity extraction from STT texts - integration with game-recap." at bounding box center [779, 371] width 907 height 27
click at [254, 371] on div "Enter Tag" at bounding box center [250, 370] width 38 height 16
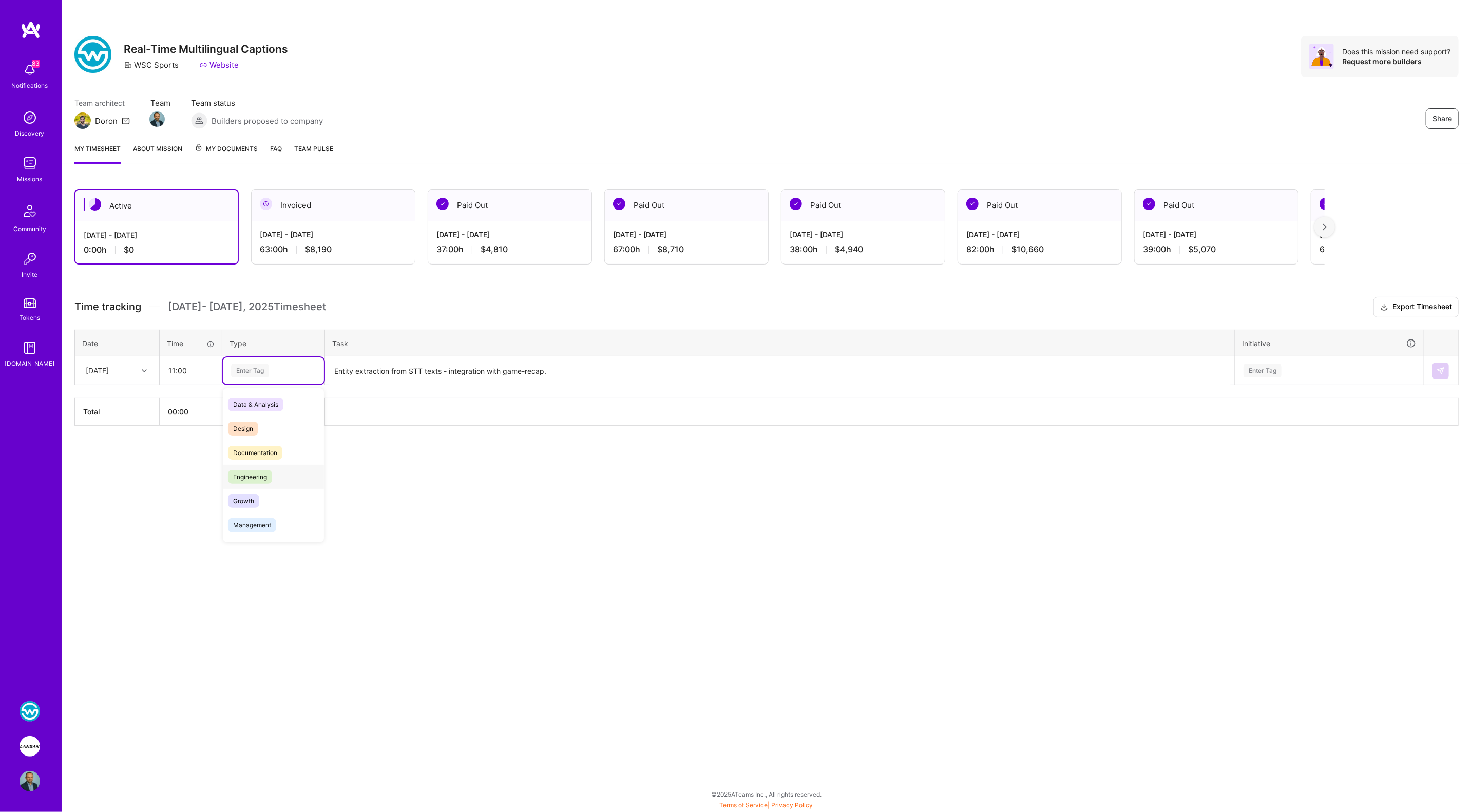
click at [259, 480] on span "Engineering" at bounding box center [250, 476] width 44 height 14
click at [1254, 366] on div "Enter Tag" at bounding box center [1263, 370] width 38 height 16
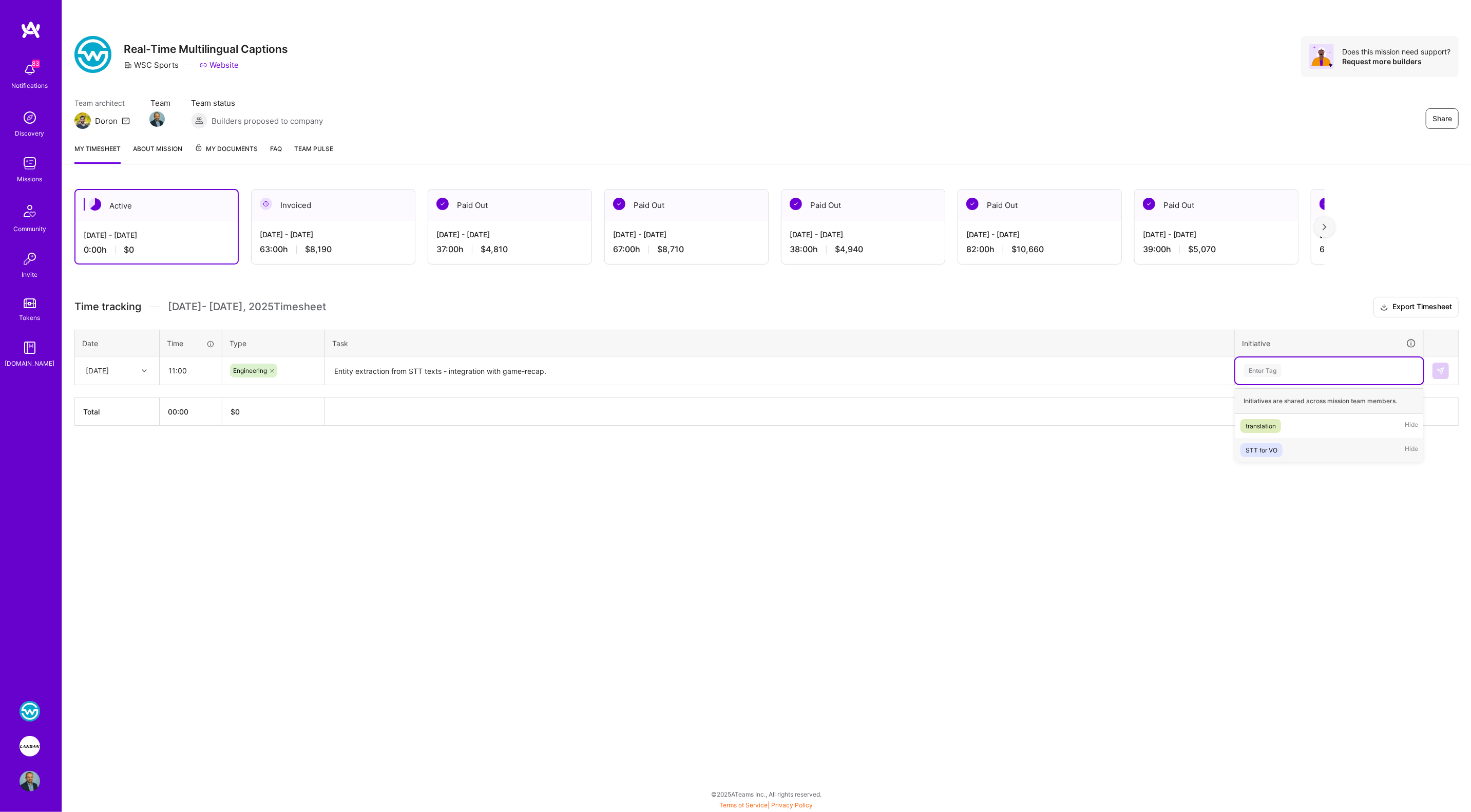
click at [1274, 446] on div "STT for VO" at bounding box center [1261, 450] width 32 height 11
click at [1444, 371] on img at bounding box center [1441, 371] width 8 height 8
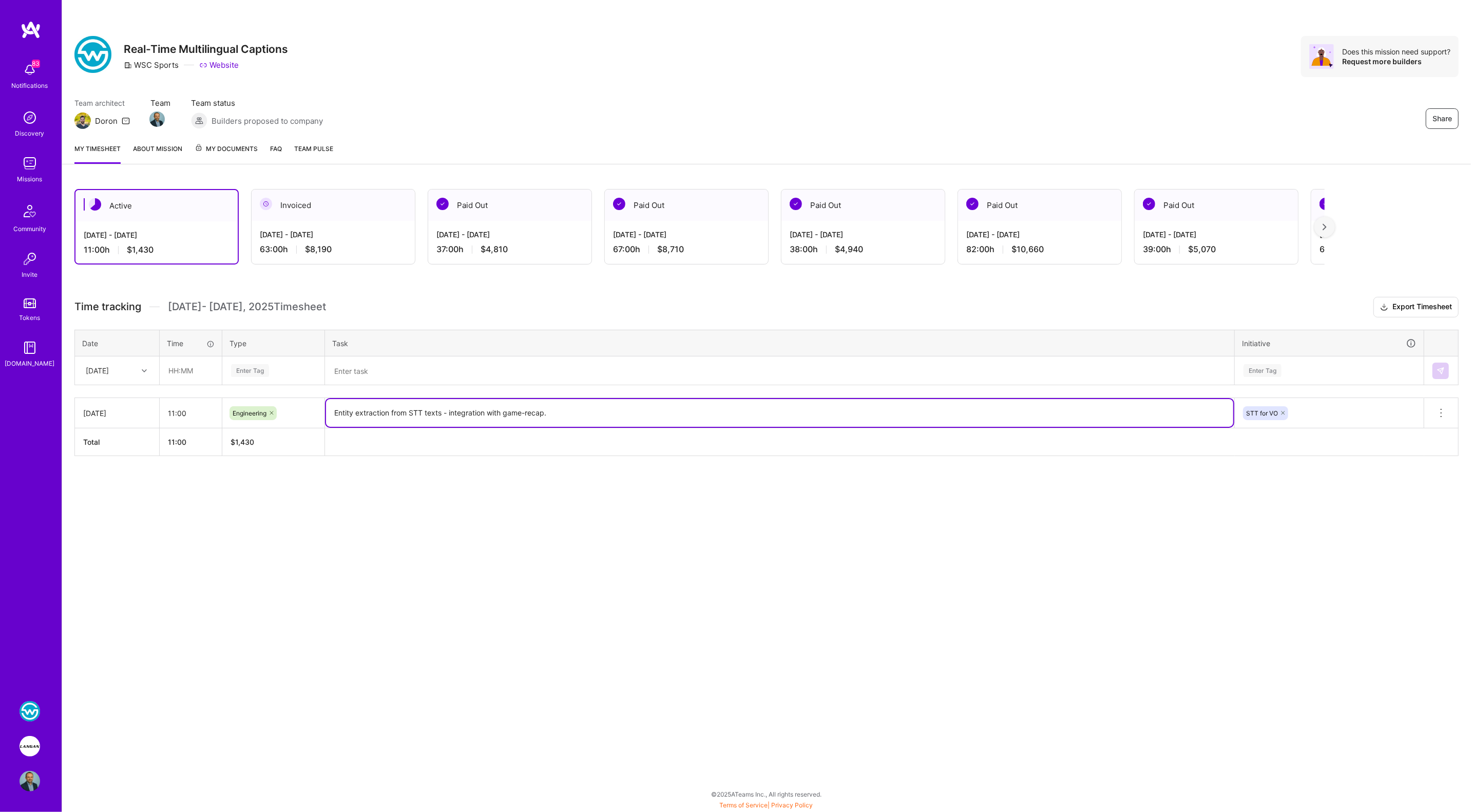
drag, startPoint x: 331, startPoint y: 411, endPoint x: 569, endPoint y: 416, distance: 238.1
click at [569, 416] on textarea "Entity extraction from STT texts - integration with game-recap." at bounding box center [779, 413] width 907 height 28
click at [477, 369] on textarea at bounding box center [779, 371] width 907 height 27
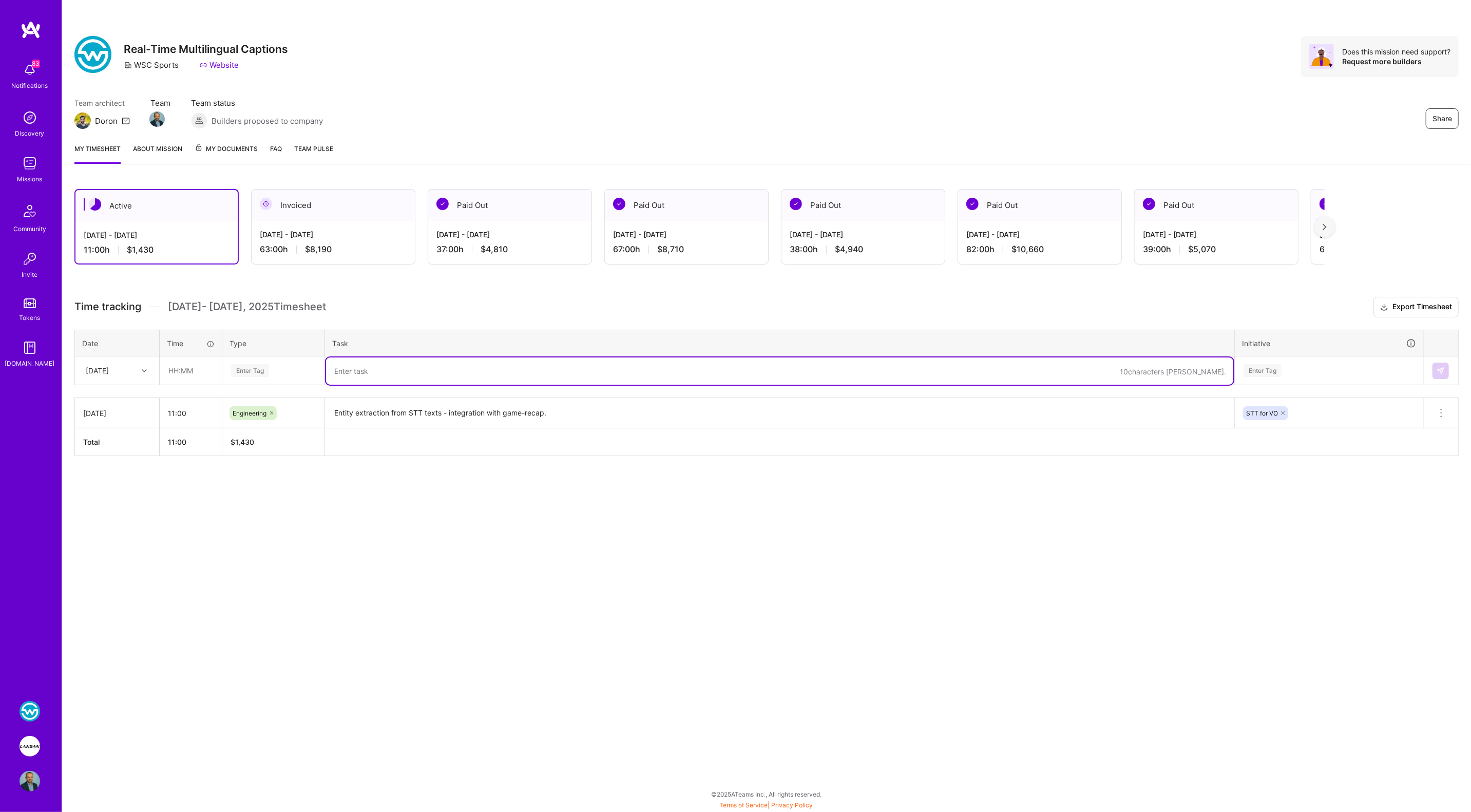
paste textarea "Entity extraction from STT texts - integration with game-recap."
type textarea "Entity extraction from STT texts - integration with game-recap."
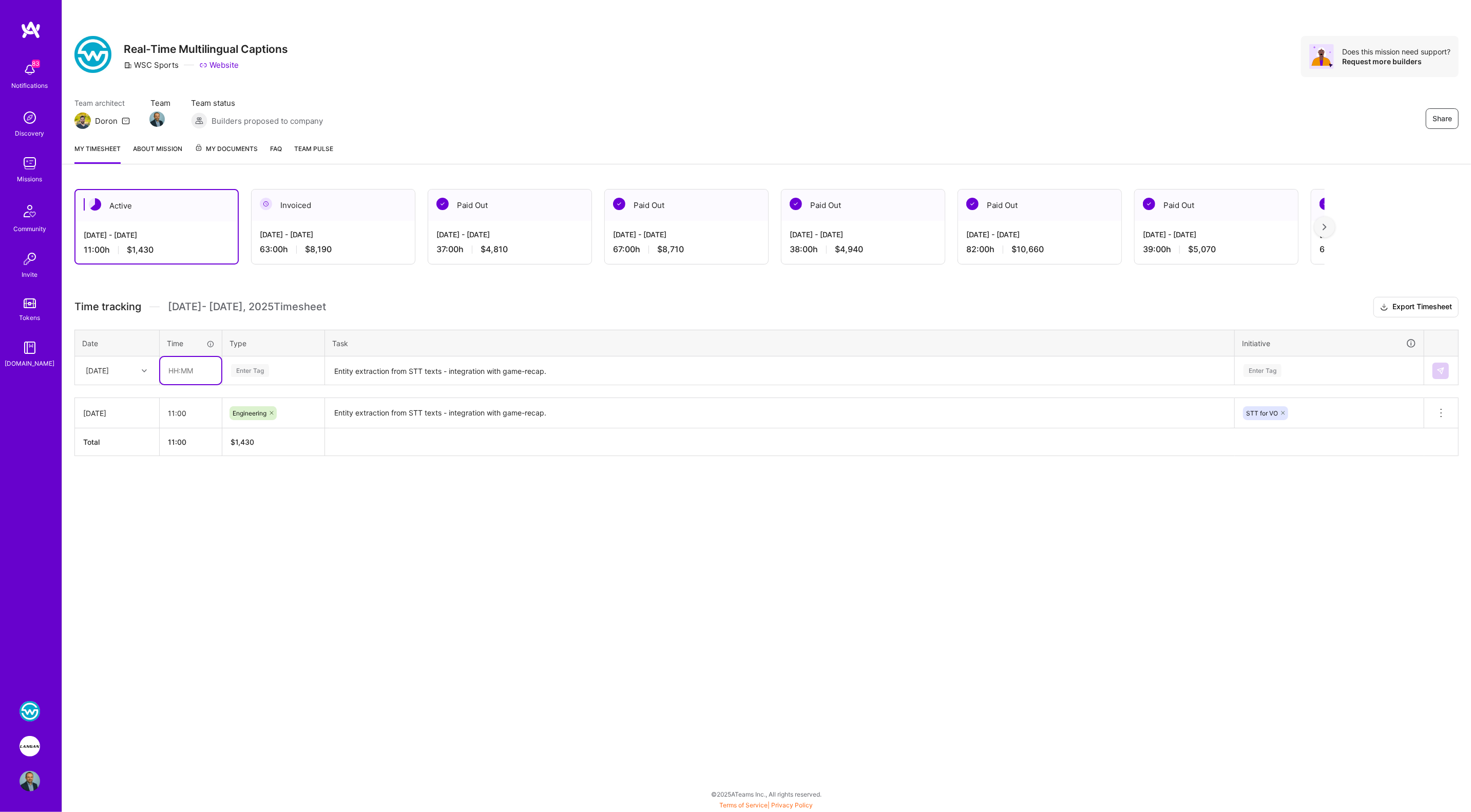
click at [198, 369] on input "text" at bounding box center [191, 370] width 61 height 27
type input "11:00"
click at [122, 369] on div "[DATE]" at bounding box center [109, 370] width 57 height 17
click at [115, 440] on div "[DATE]" at bounding box center [117, 437] width 83 height 19
click at [271, 370] on div "Enter Tag" at bounding box center [274, 370] width 87 height 13
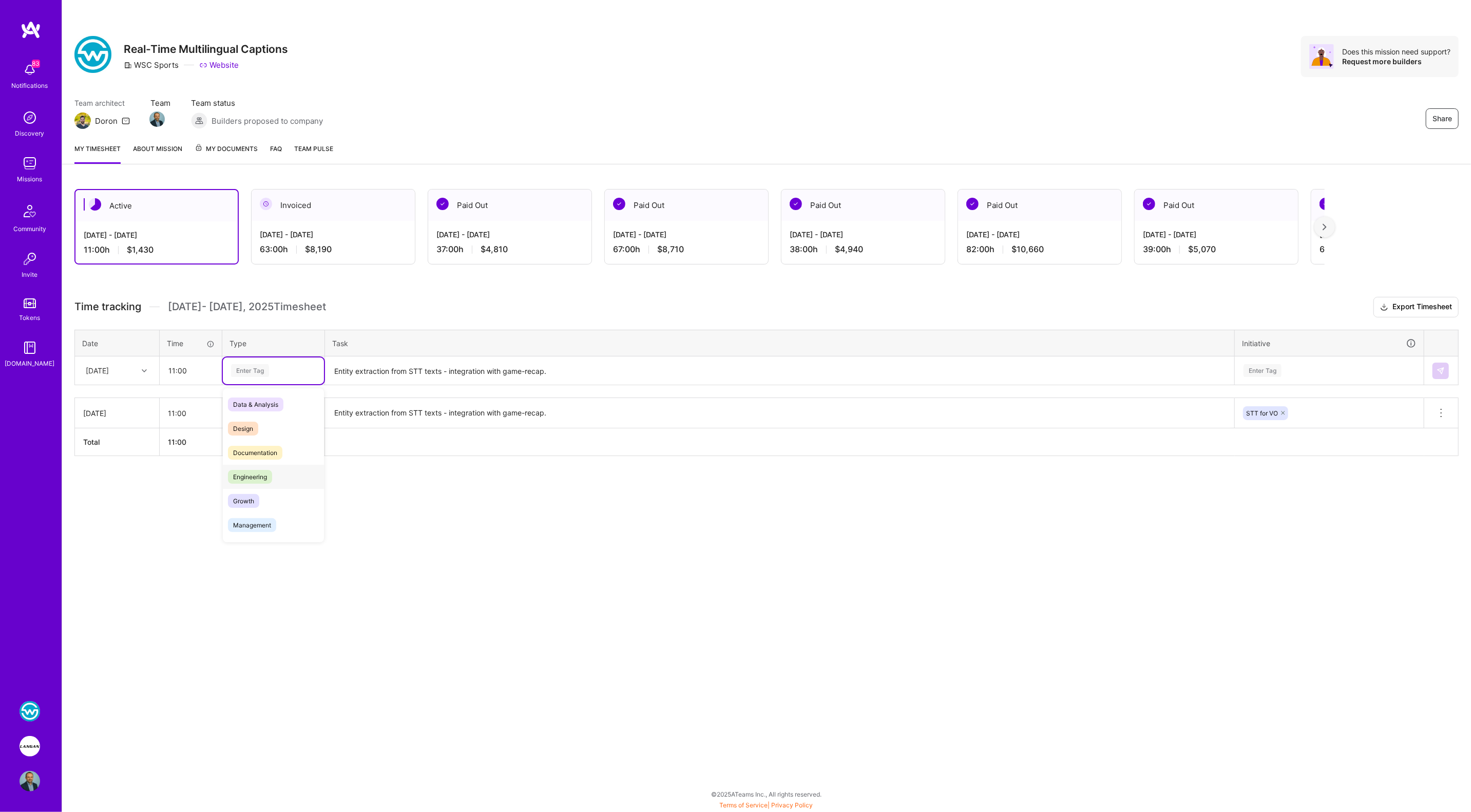
click at [259, 470] on span "Engineering" at bounding box center [250, 476] width 44 height 14
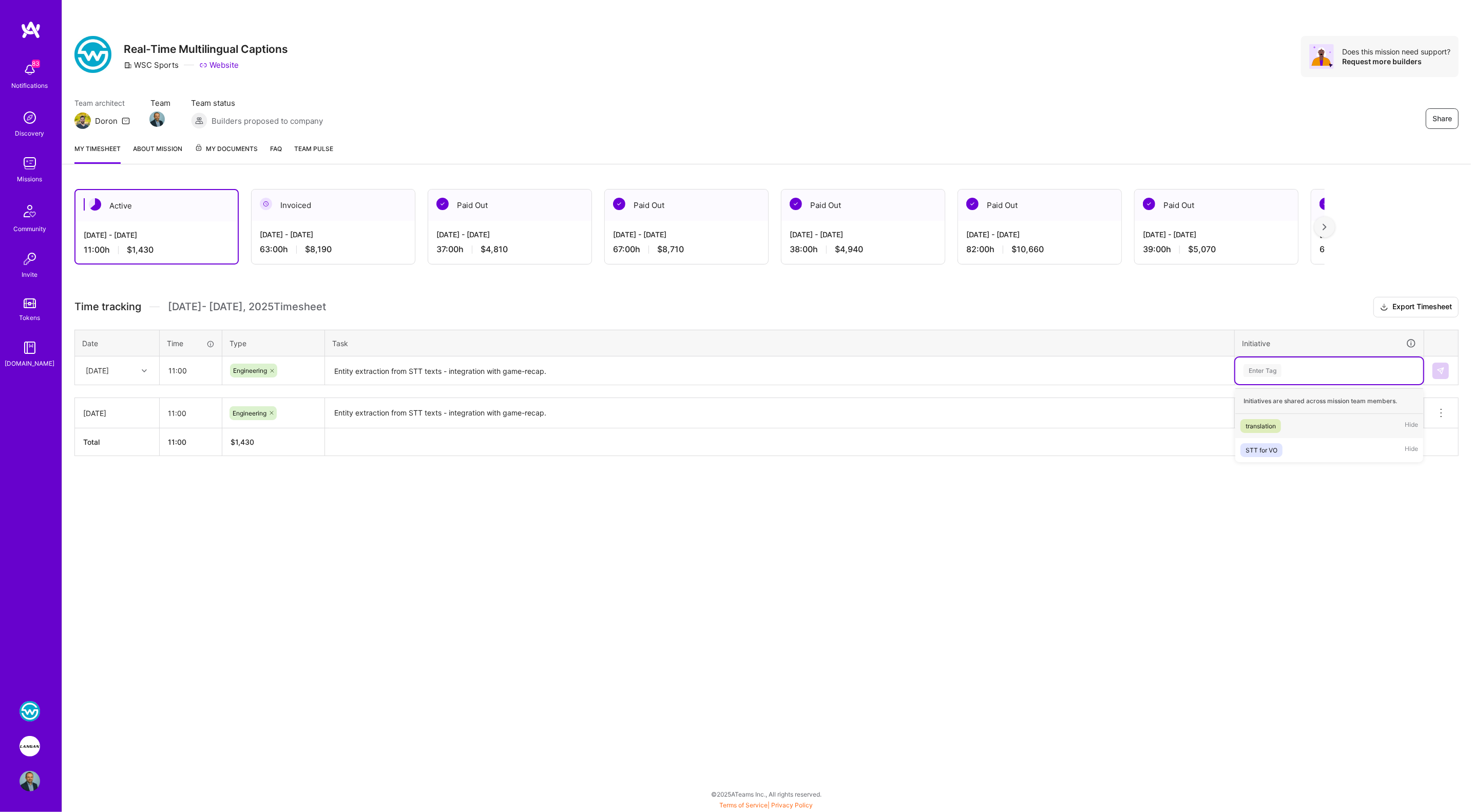
click at [1272, 375] on div "Enter Tag" at bounding box center [1263, 370] width 38 height 16
click at [1267, 451] on div "STT for VO" at bounding box center [1261, 450] width 32 height 11
click at [1443, 368] on img at bounding box center [1441, 371] width 8 height 8
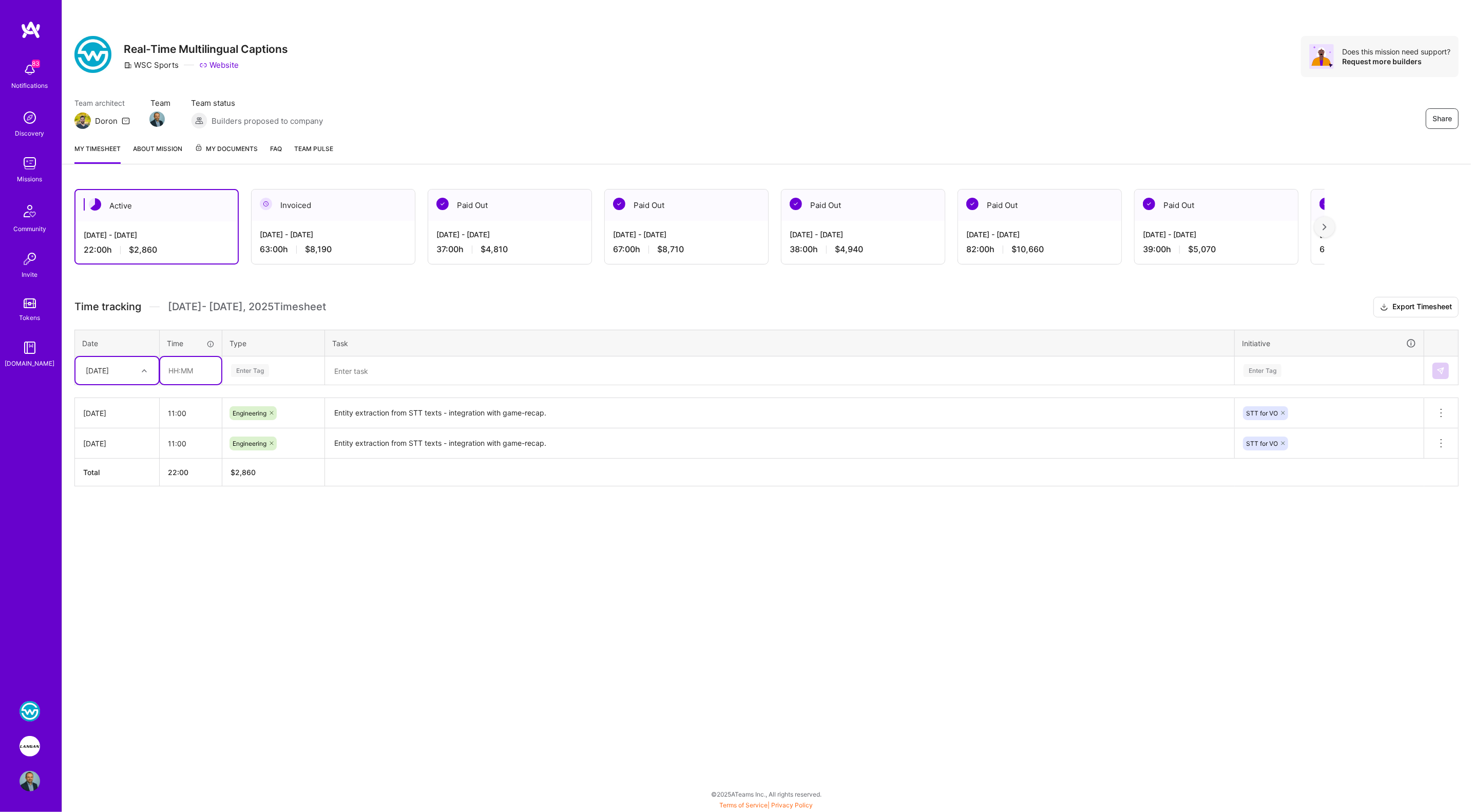
click at [173, 367] on input "text" at bounding box center [191, 370] width 61 height 27
type input "03:00"
click at [239, 372] on div "Enter Tag" at bounding box center [250, 370] width 38 height 16
click at [249, 472] on span "Engineering" at bounding box center [250, 476] width 44 height 14
click at [354, 376] on textarea at bounding box center [779, 371] width 907 height 27
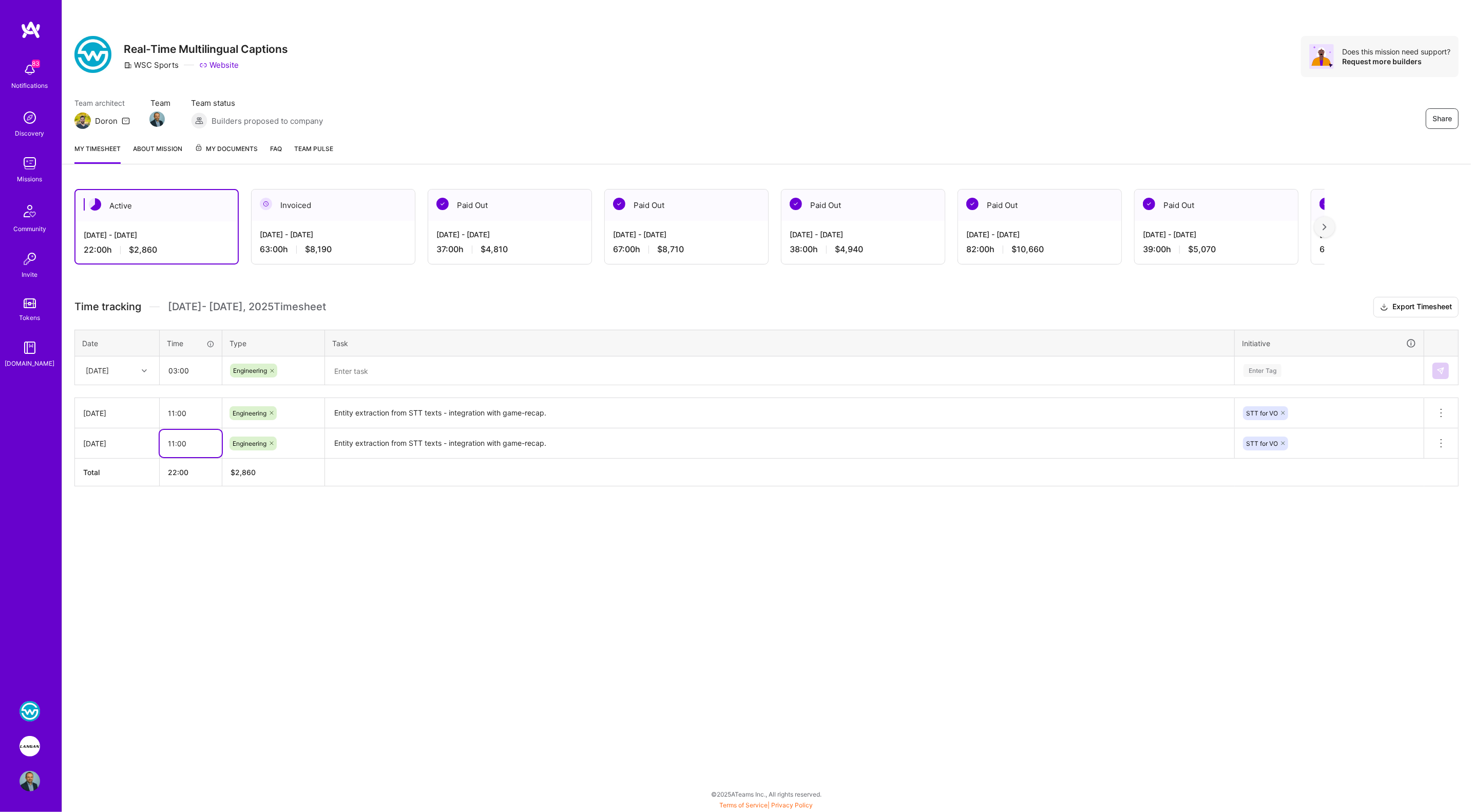
drag, startPoint x: 173, startPoint y: 443, endPoint x: 166, endPoint y: 443, distance: 7.0
click at [166, 443] on input "11:00" at bounding box center [191, 443] width 62 height 27
type input "10:00"
click at [236, 538] on div "Share Real-Time Multilingual Captions WSC Sports Website Does this mission need…" at bounding box center [766, 406] width 1409 height 812
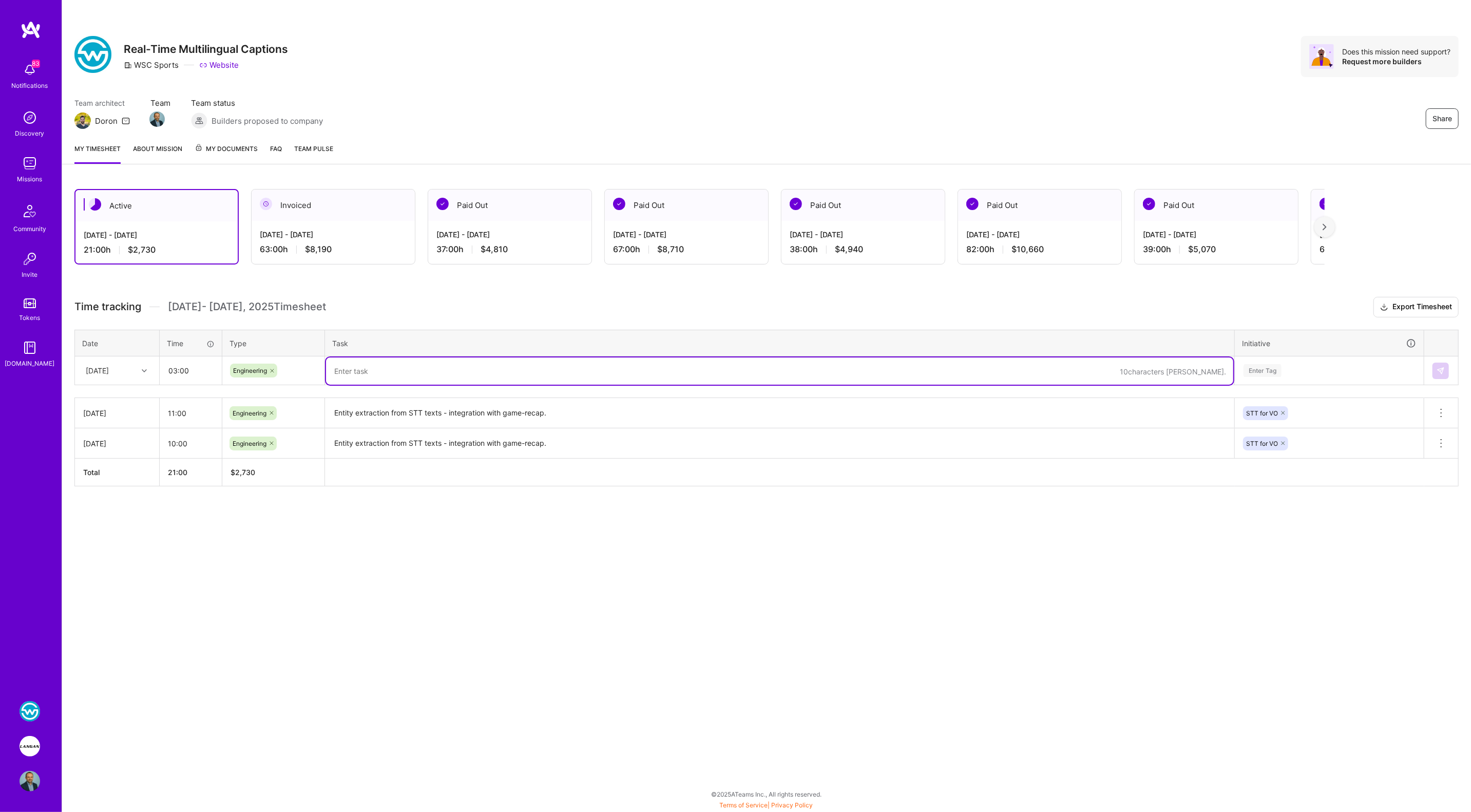
click at [353, 367] on textarea at bounding box center [779, 371] width 907 height 27
paste textarea "Entity extraction from STT texts - integration with game-recap."
type textarea "Entity extraction from STT texts - integration with game-recap."
click at [127, 372] on div "[DATE]" at bounding box center [109, 370] width 57 height 17
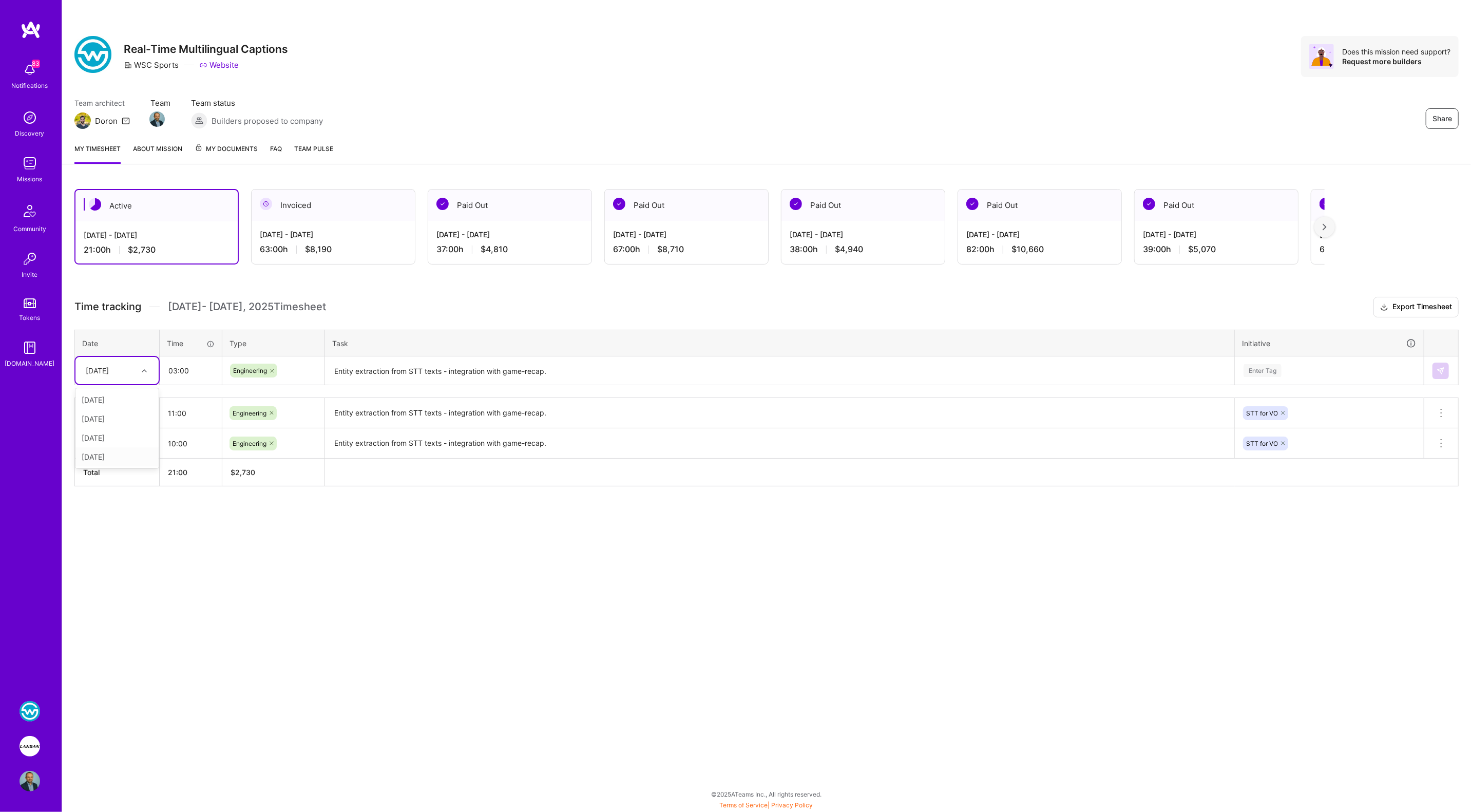
click at [115, 455] on div "[DATE]" at bounding box center [117, 456] width 83 height 19
click at [176, 367] on input "03:00" at bounding box center [191, 370] width 61 height 27
click at [1273, 372] on div "Enter Tag" at bounding box center [1263, 370] width 38 height 16
click at [1282, 443] on span "STT for VO" at bounding box center [1261, 449] width 42 height 14
click at [1437, 371] on img at bounding box center [1441, 371] width 8 height 8
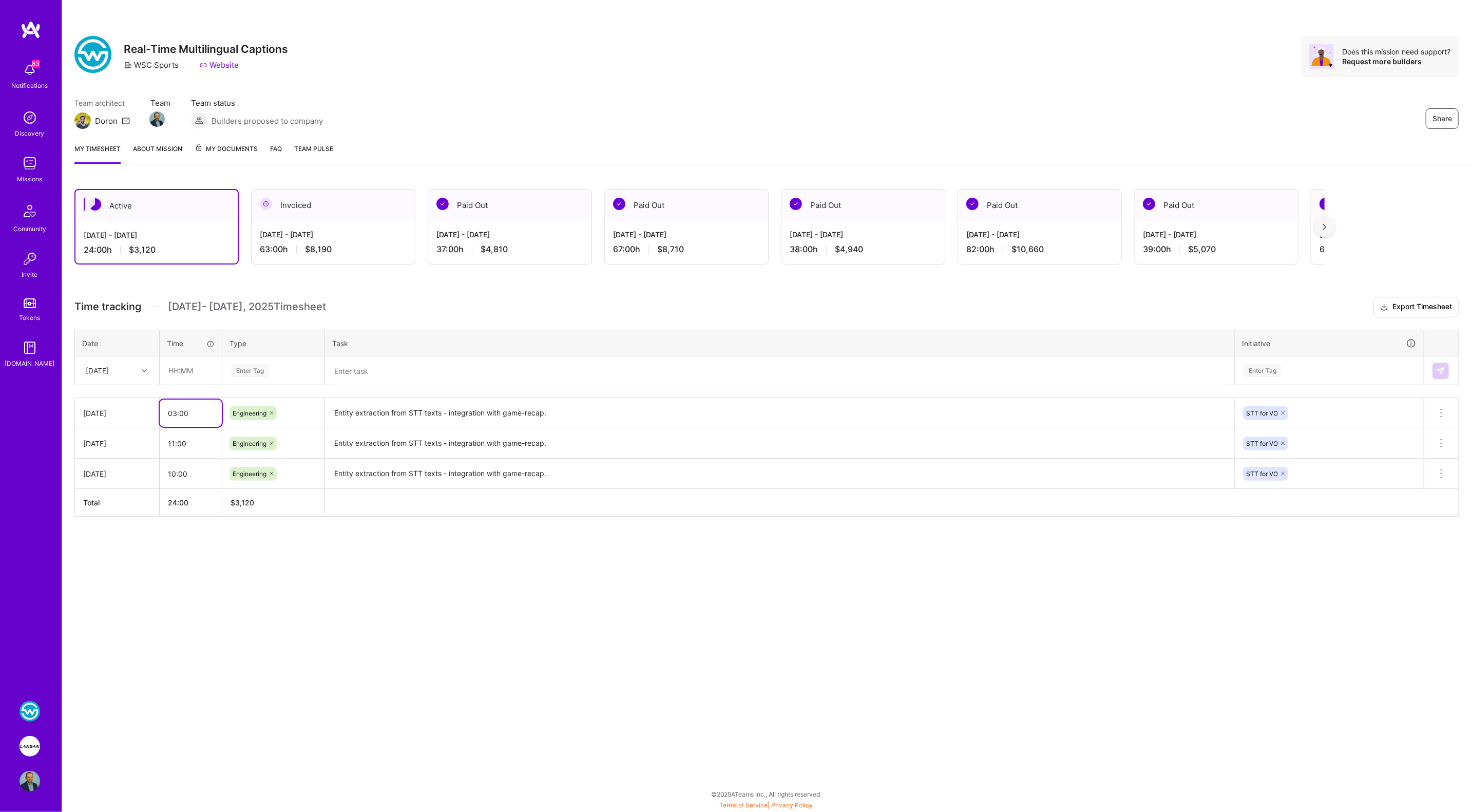
click at [175, 412] on input "03:00" at bounding box center [191, 413] width 62 height 27
click at [427, 285] on div "Active Oct 1 - Oct 15, 2025 24:00 h $3,120 Invoiced Sep 16 - Sep 30, 2025 63:00…" at bounding box center [766, 372] width 1409 height 390
click at [176, 412] on input "03:00" at bounding box center [191, 413] width 62 height 27
click at [607, 573] on div "Share Real-Time Multilingual Captions WSC Sports Website Does this mission need…" at bounding box center [766, 406] width 1409 height 812
